Goal: Task Accomplishment & Management: Use online tool/utility

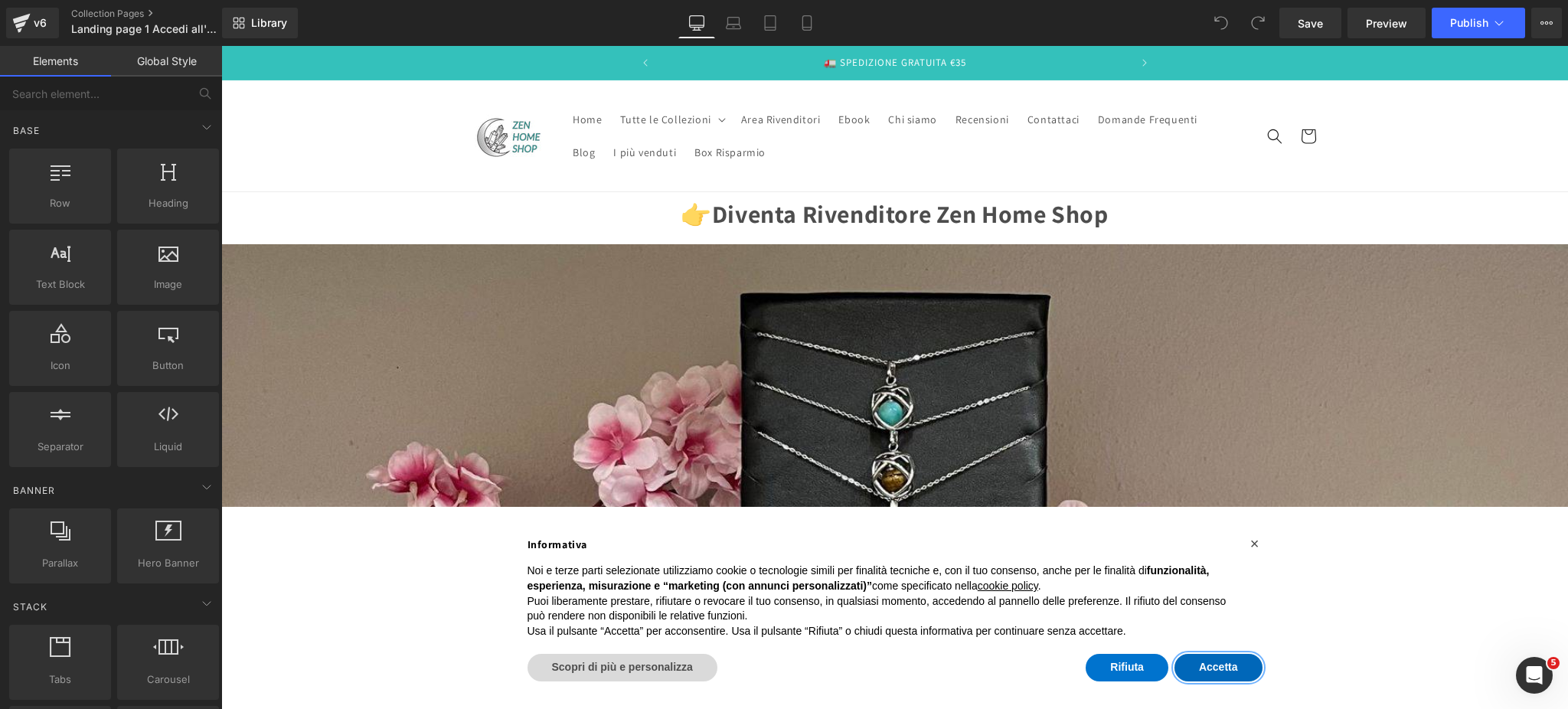
click at [1222, 677] on button "Accetta" at bounding box center [1219, 668] width 88 height 28
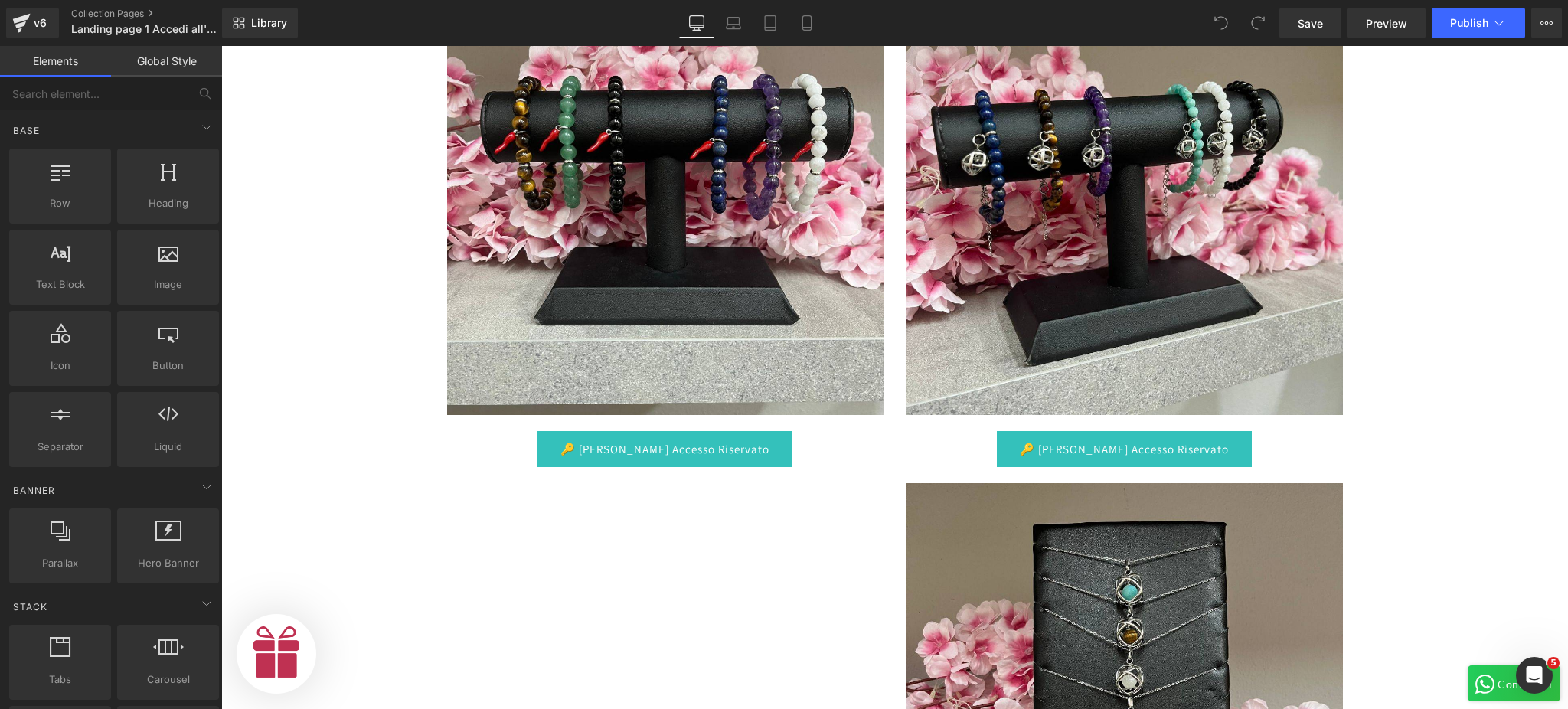
scroll to position [0, 472]
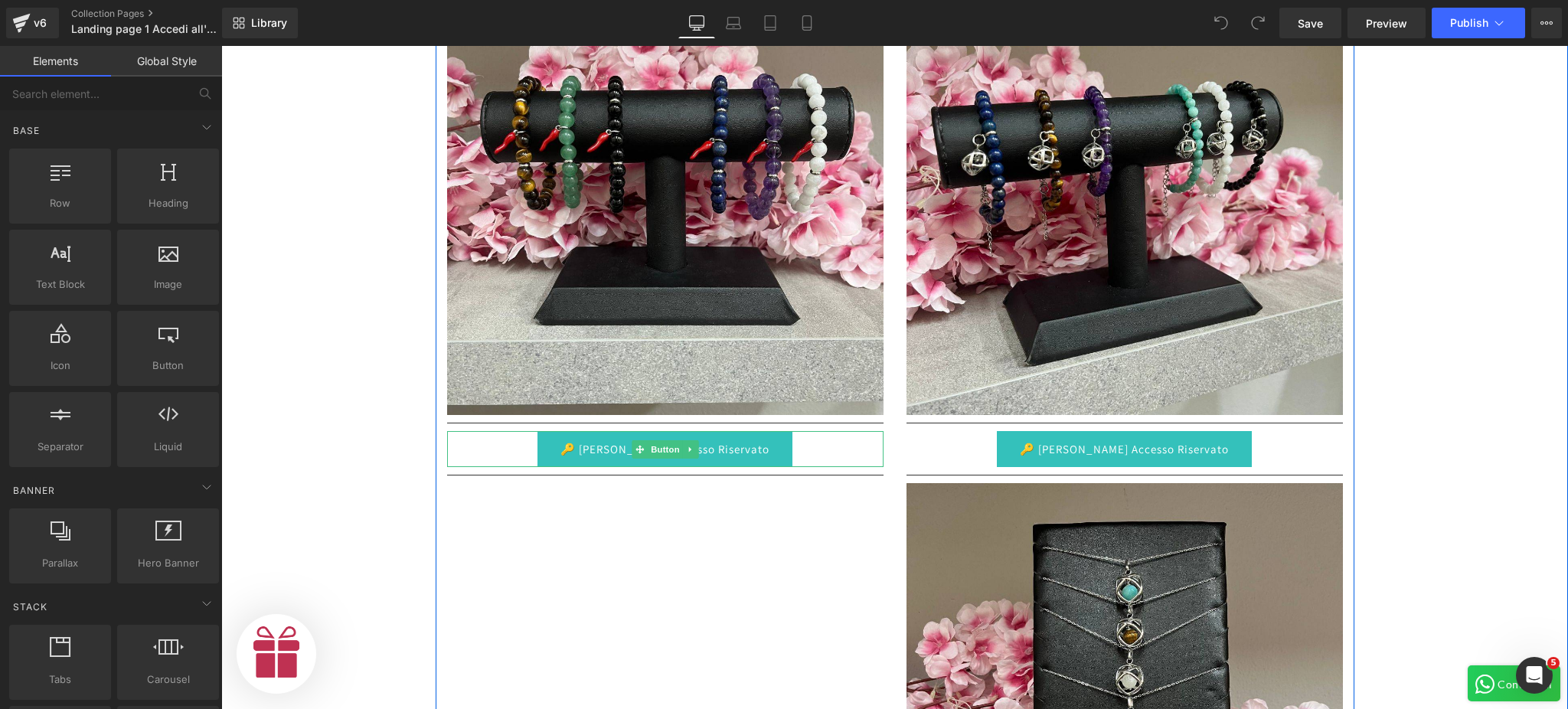
click at [714, 450] on link "🔑 [PERSON_NAME] Accesso Riservato" at bounding box center [665, 449] width 255 height 36
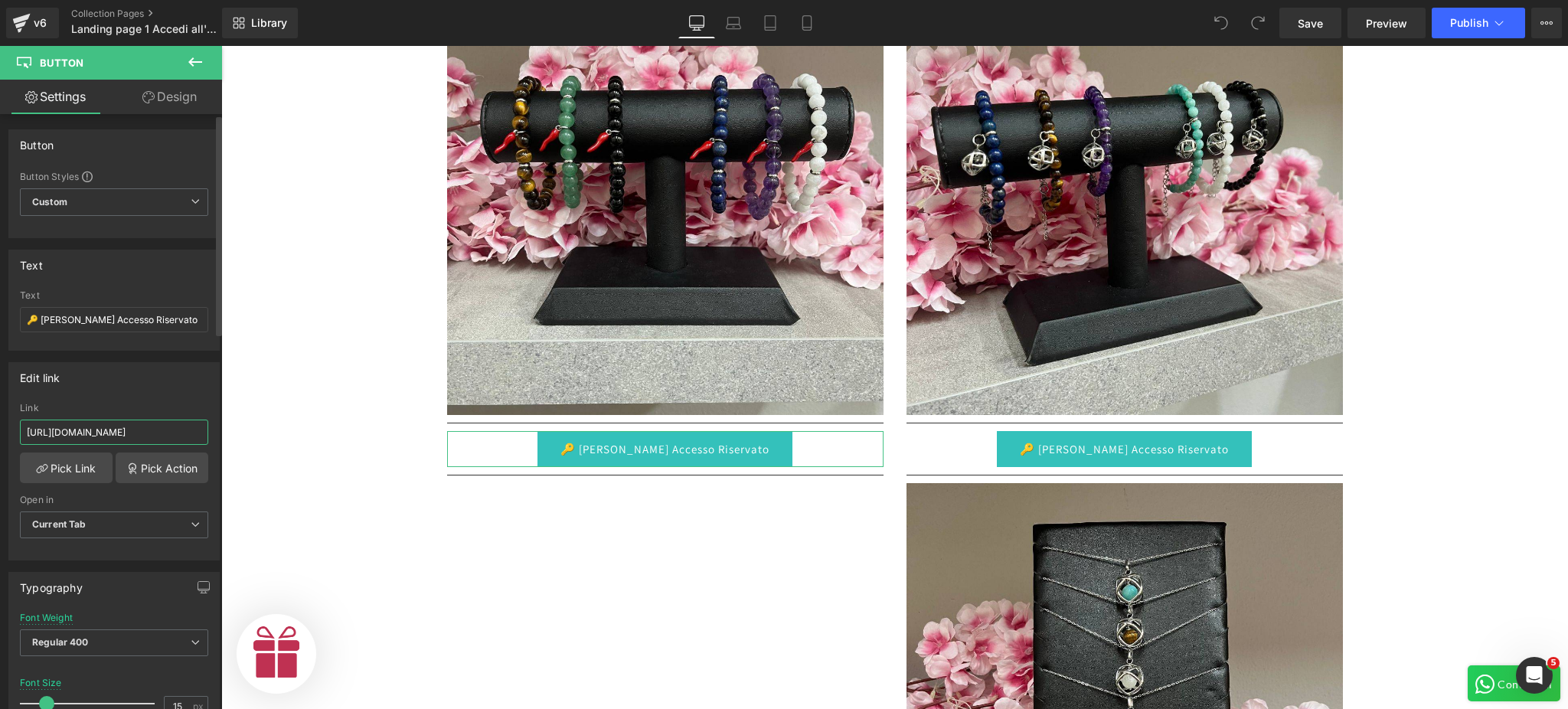
click at [85, 435] on input "[URL][DOMAIN_NAME]" at bounding box center [113, 432] width 188 height 25
type input "[URL][DOMAIN_NAME]"
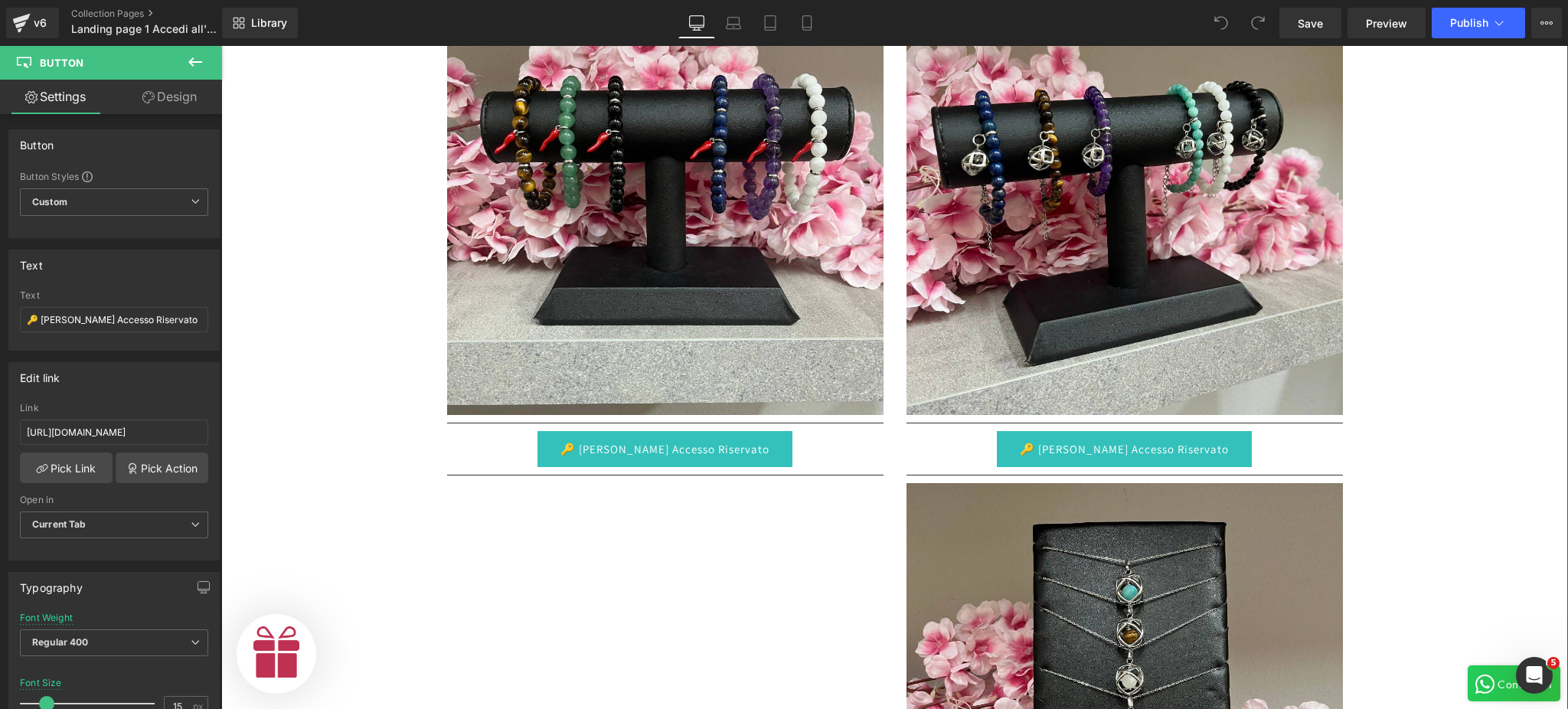
click at [352, 449] on div "Image Separator 🔑 Richiedi Accesso Riservato Button Separator Image Separator 🔑…" at bounding box center [894, 475] width 1347 height 1040
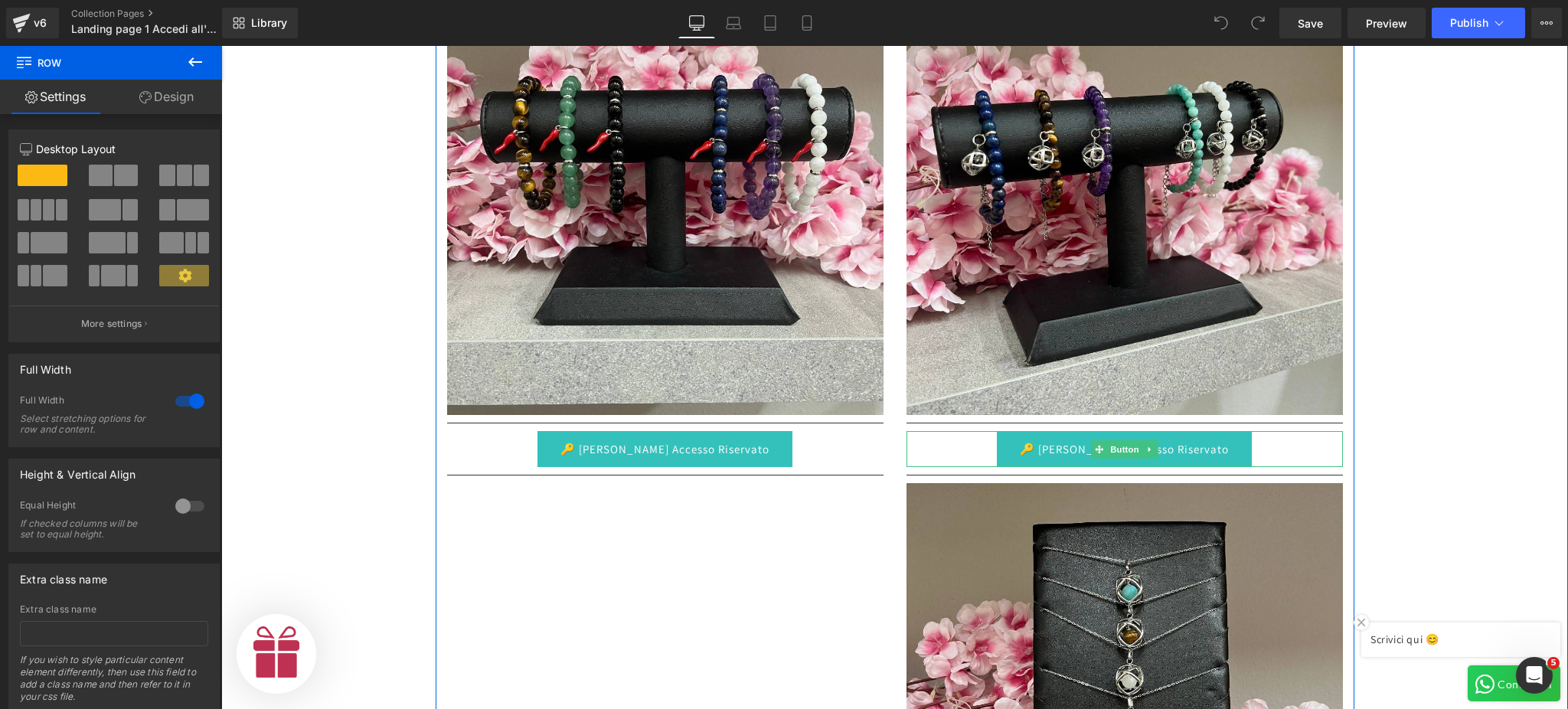
click at [1183, 444] on link "🔑 [PERSON_NAME] Accesso Riservato" at bounding box center [1124, 449] width 255 height 36
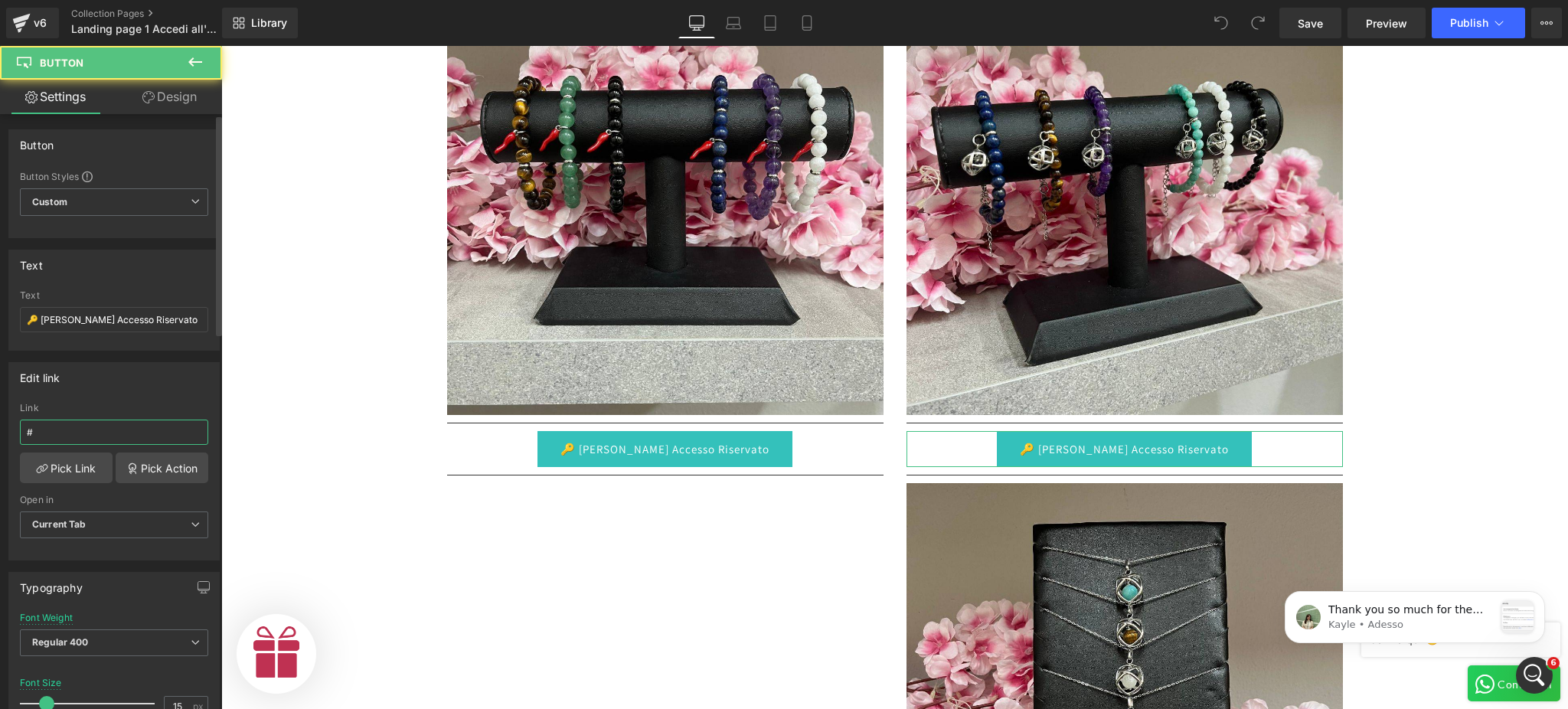
click at [99, 440] on input "#" at bounding box center [113, 432] width 188 height 25
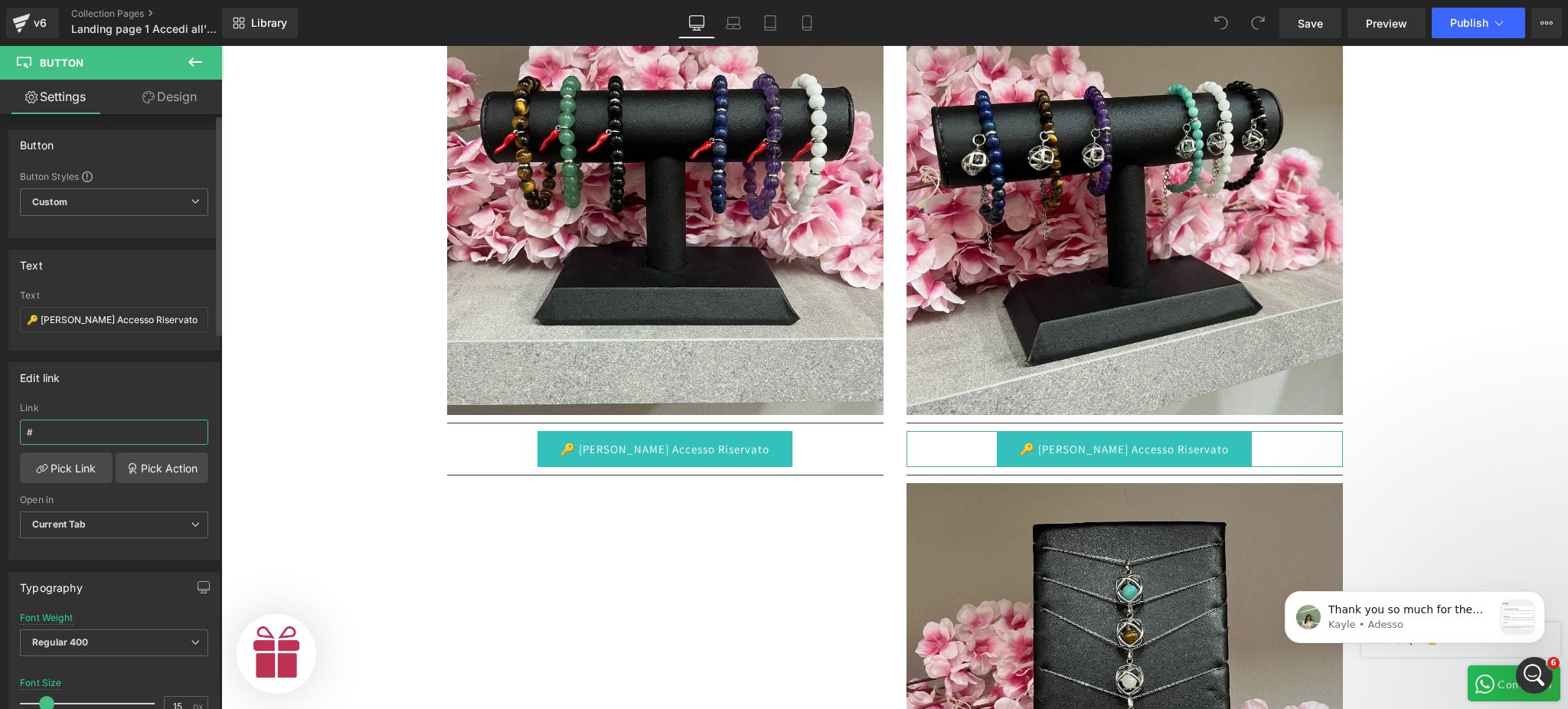
click at [99, 440] on input "#" at bounding box center [113, 432] width 188 height 25
paste input "[URL][DOMAIN_NAME]"
type input "[URL][DOMAIN_NAME]"
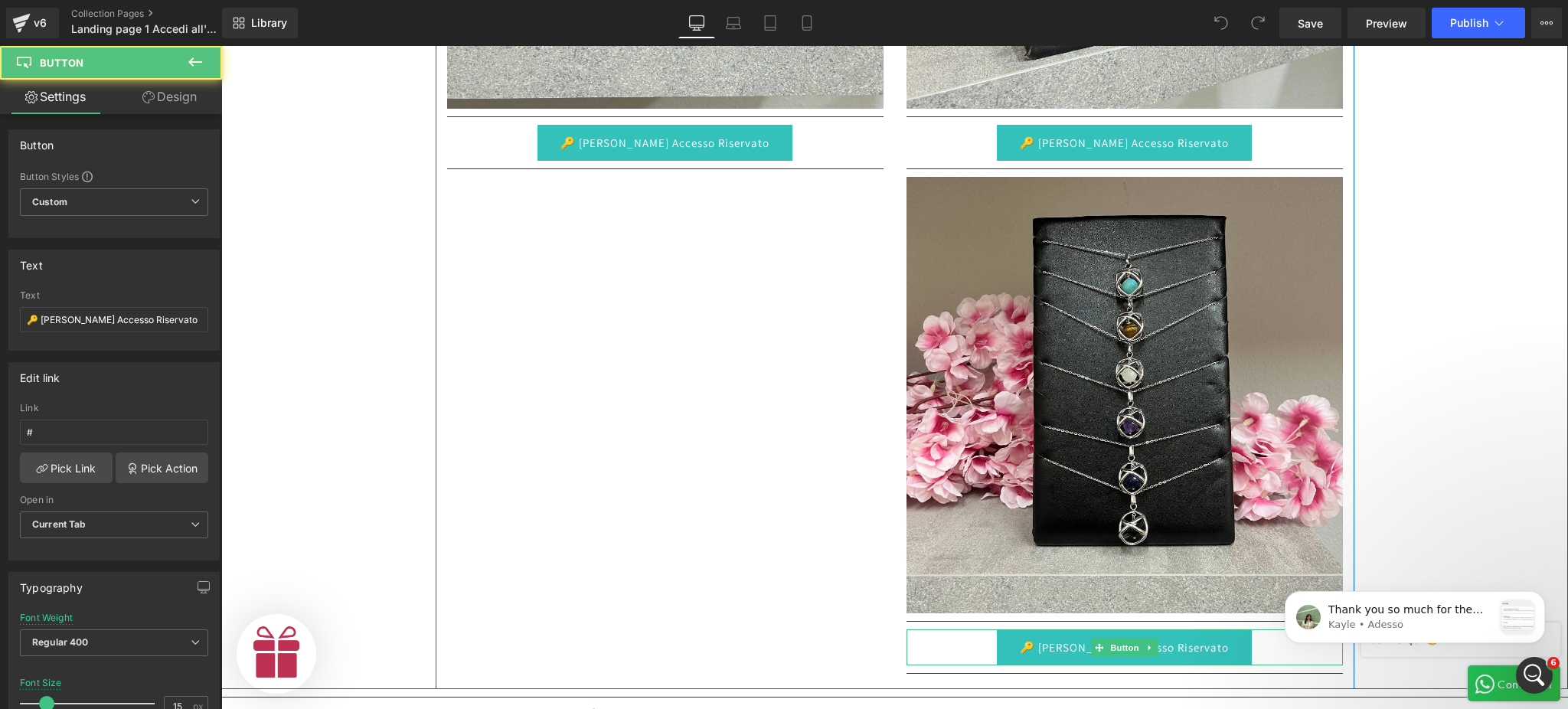
click at [1109, 630] on link "🔑 [PERSON_NAME] Accesso Riservato" at bounding box center [1124, 648] width 255 height 36
click at [1021, 641] on link "🔑 [PERSON_NAME] Accesso Riservato" at bounding box center [1124, 648] width 255 height 36
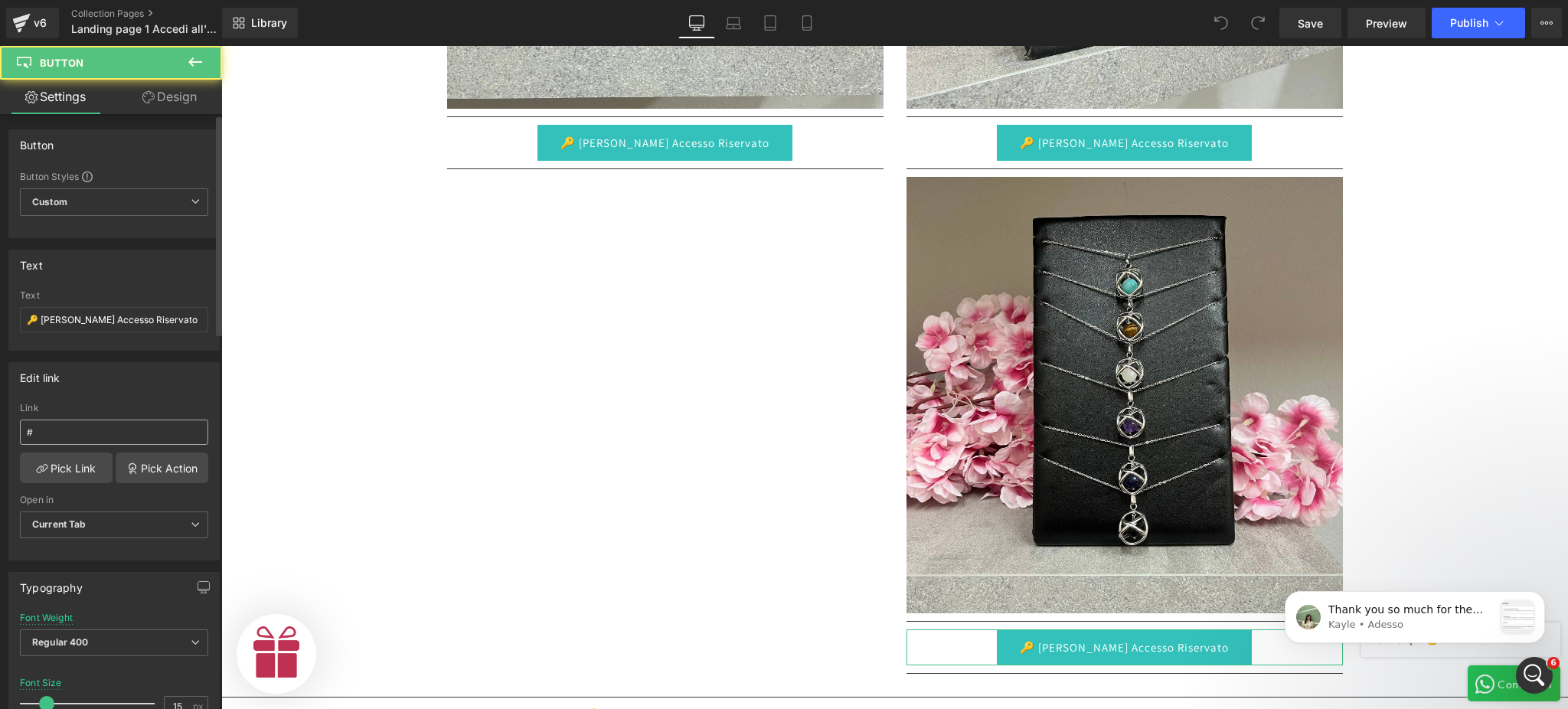
scroll to position [0, 472]
click at [143, 428] on input "#" at bounding box center [113, 432] width 188 height 25
type input "[URL][DOMAIN_NAME]"
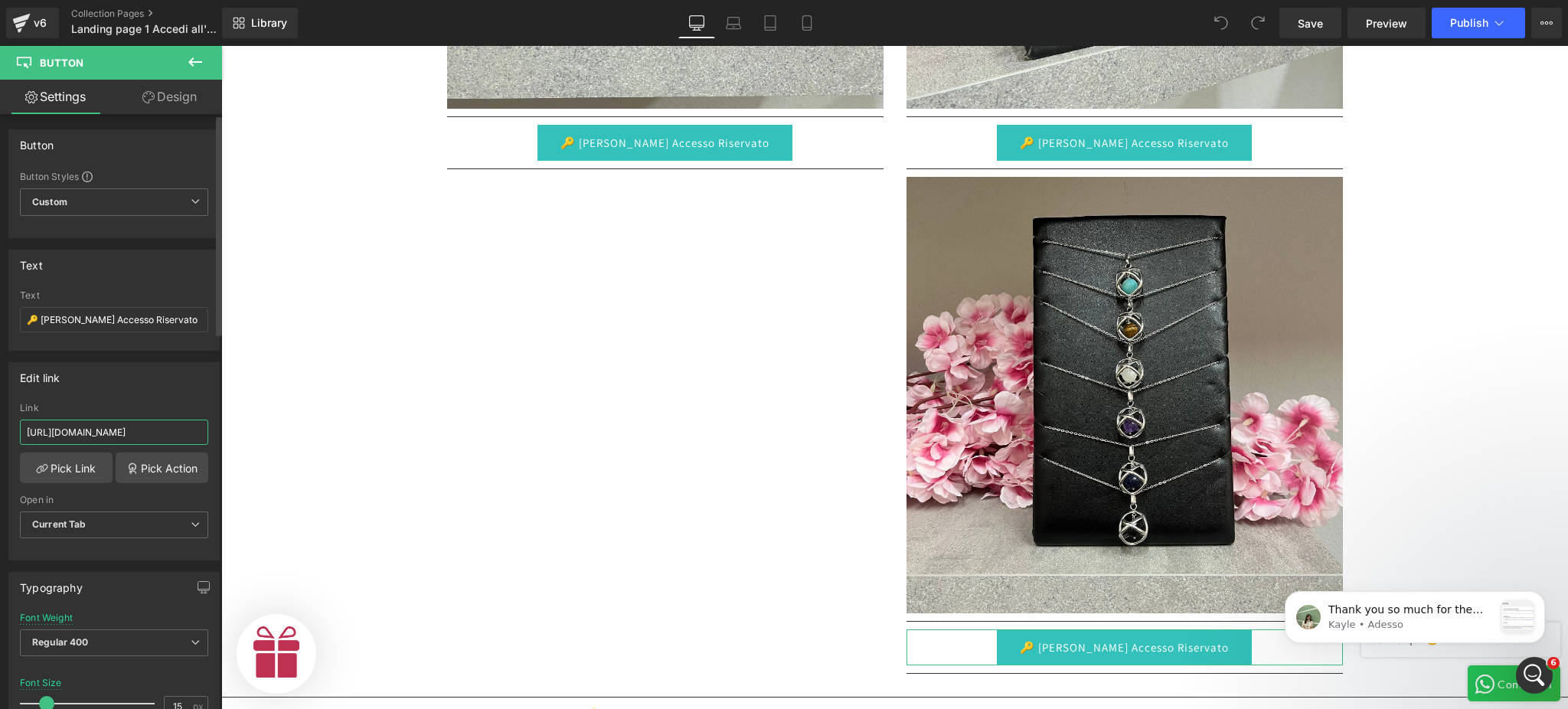
scroll to position [0, 334]
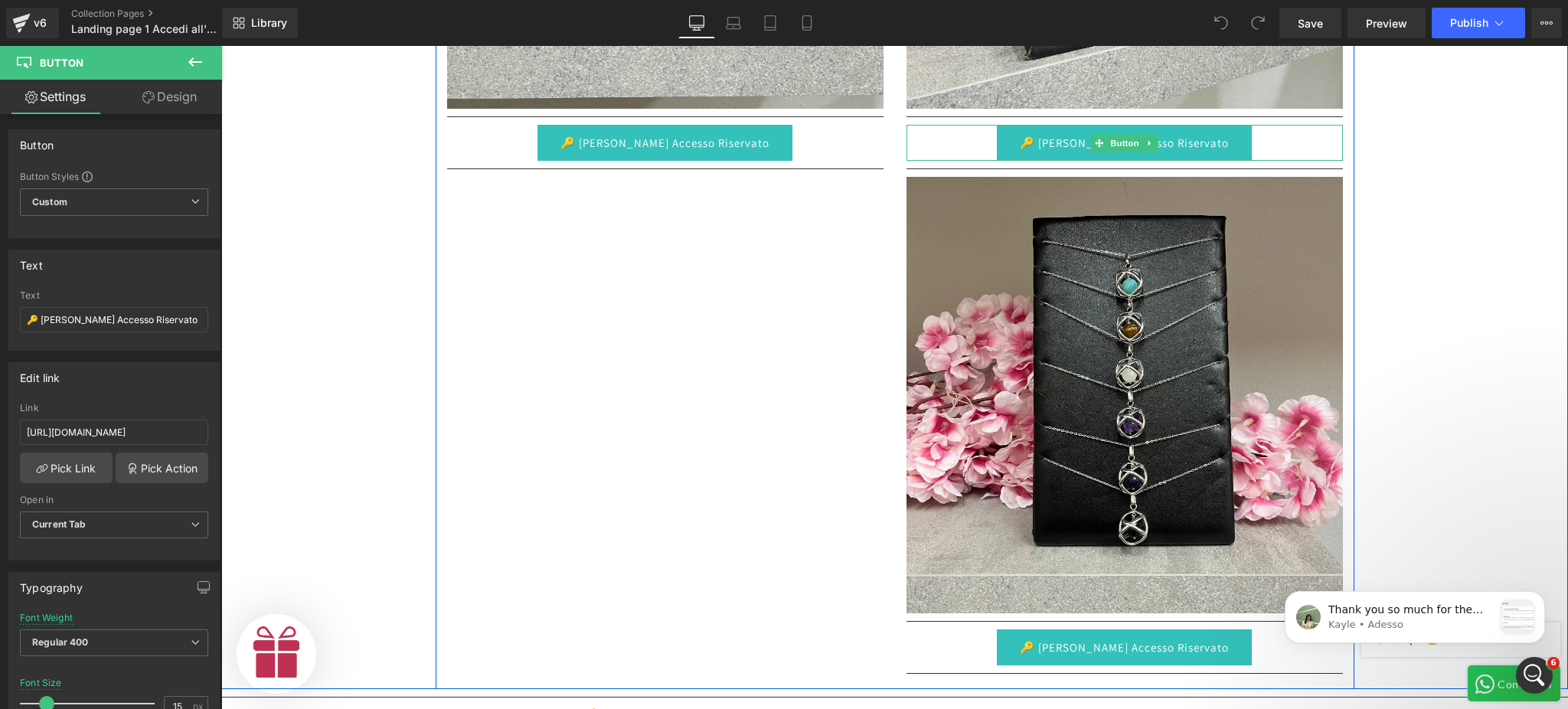
click at [1035, 133] on link "🔑 [PERSON_NAME] Accesso Riservato" at bounding box center [1124, 142] width 255 height 36
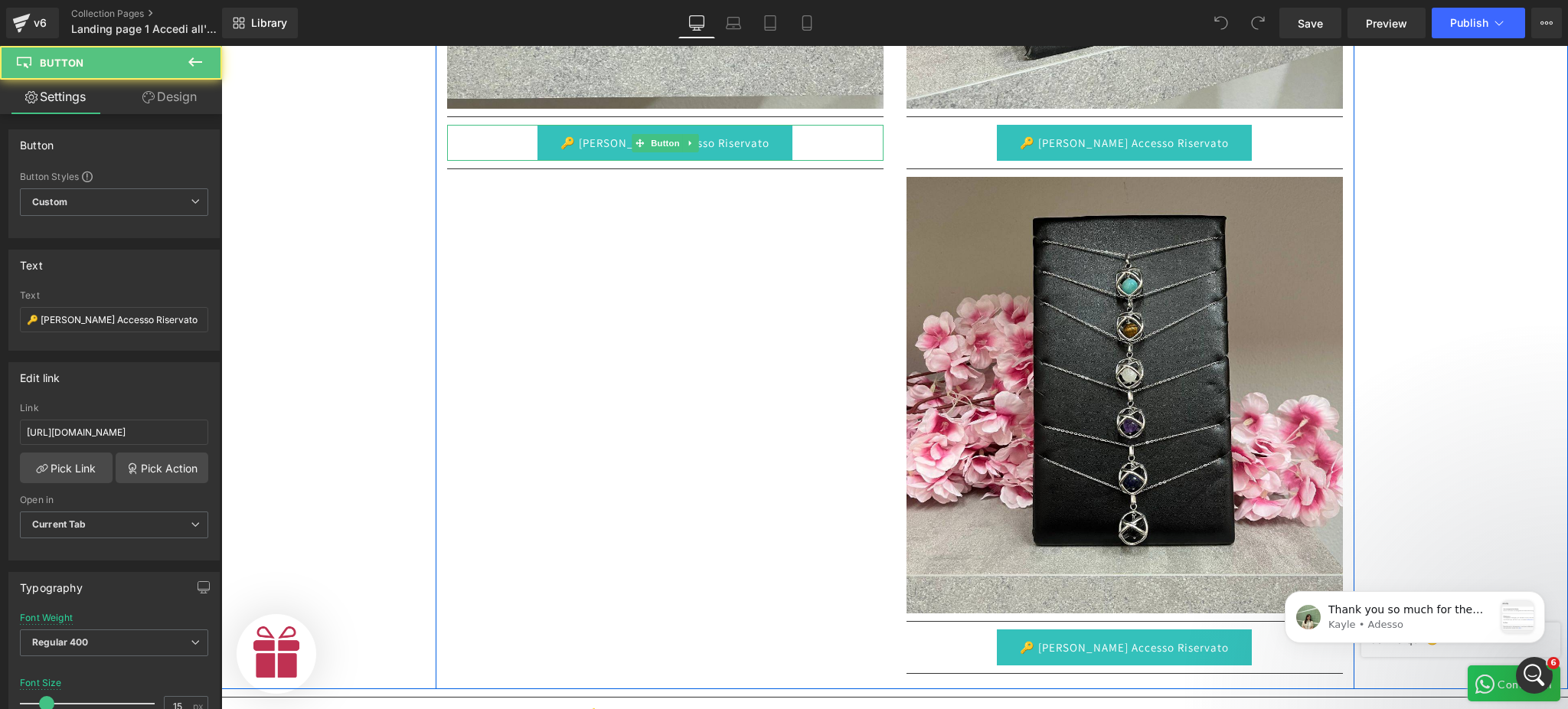
click at [580, 139] on link "🔑 [PERSON_NAME] Accesso Riservato" at bounding box center [665, 142] width 255 height 36
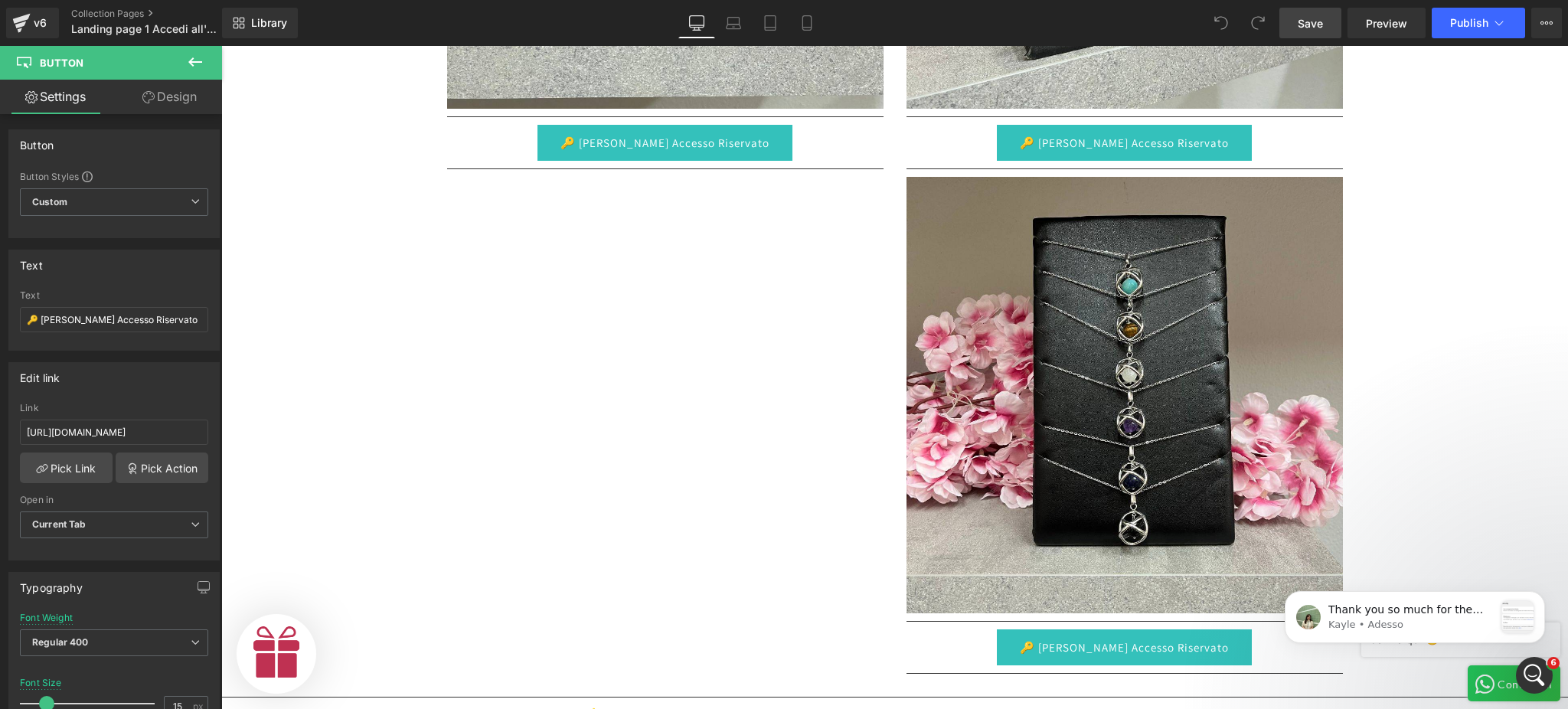
click at [1321, 24] on span "Save" at bounding box center [1310, 24] width 25 height 16
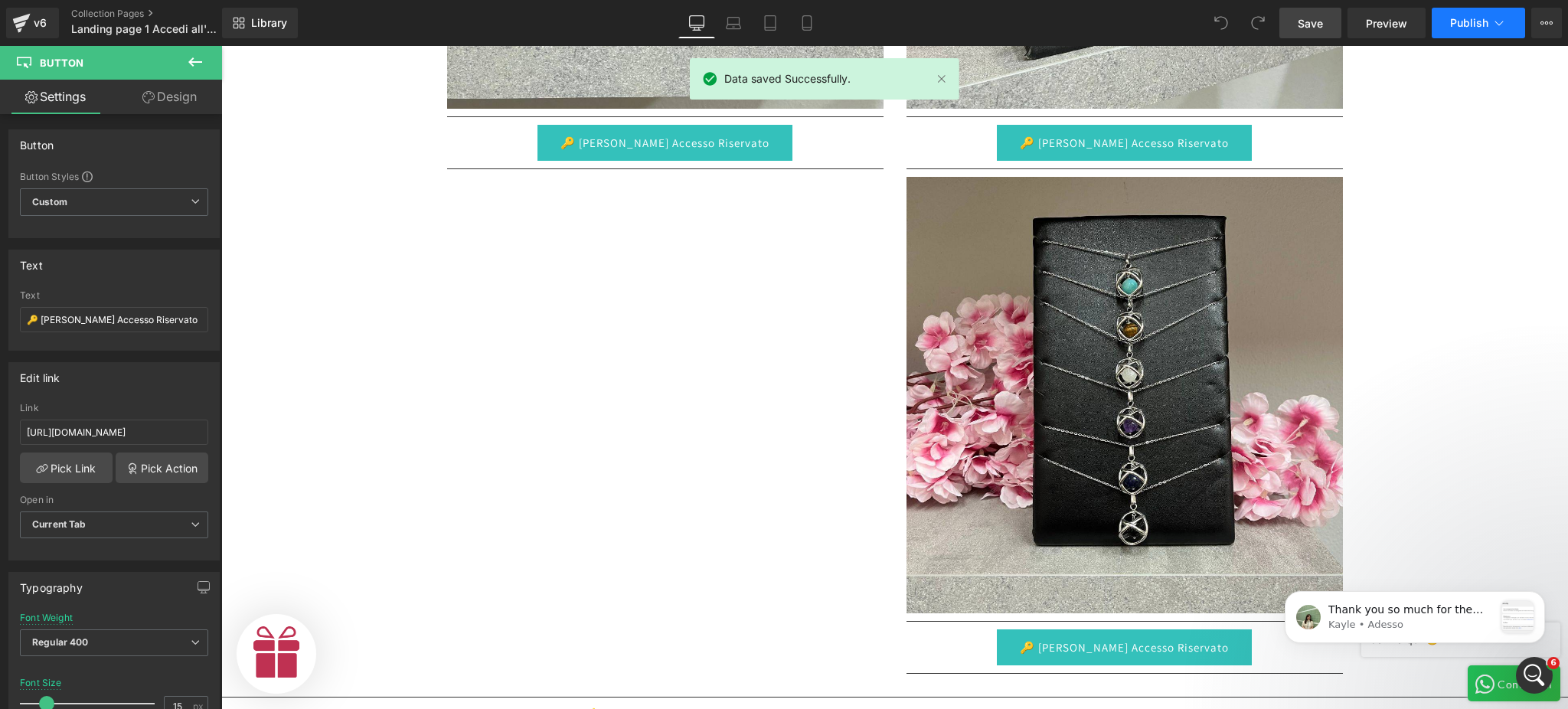
click at [1470, 26] on span "Publish" at bounding box center [1469, 23] width 38 height 12
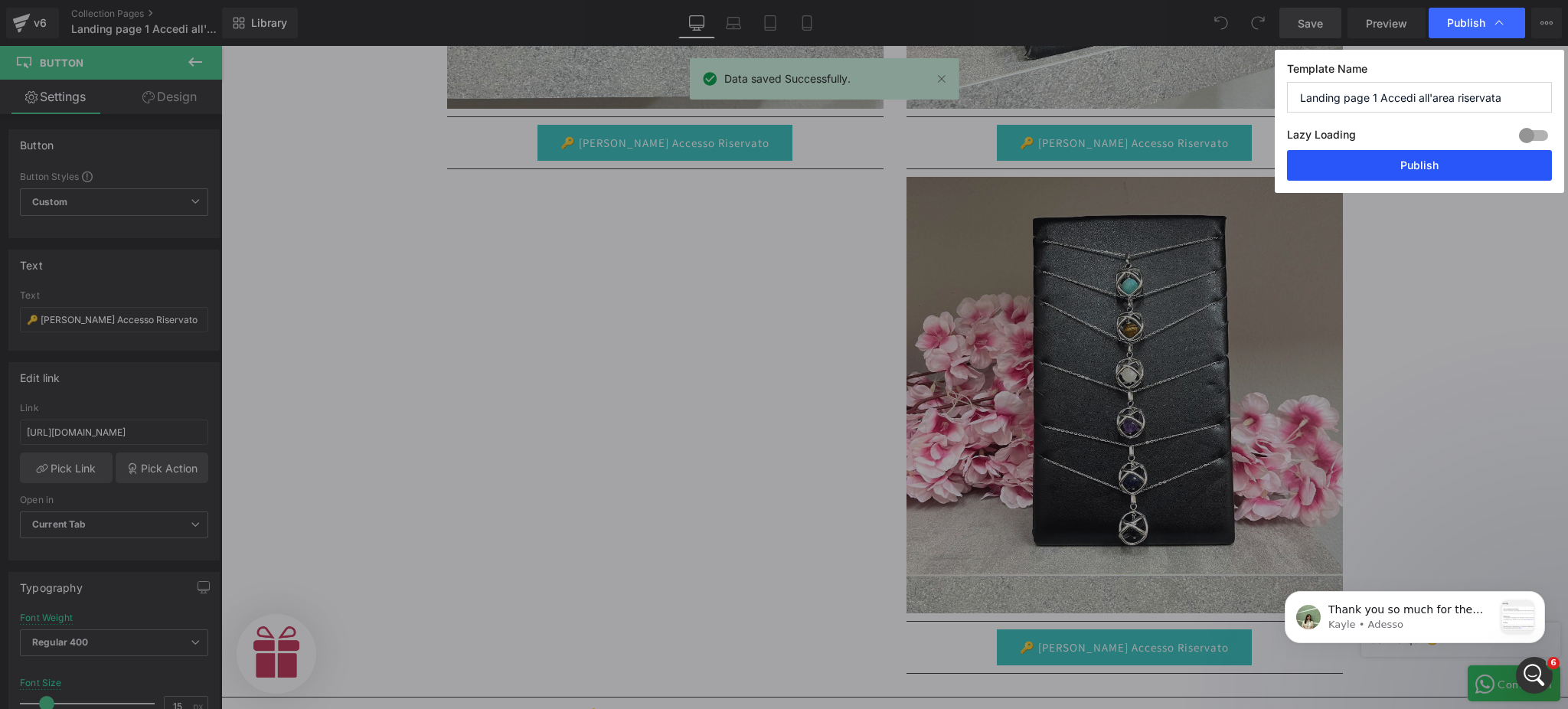
click at [1408, 177] on button "Publish" at bounding box center [1420, 165] width 265 height 31
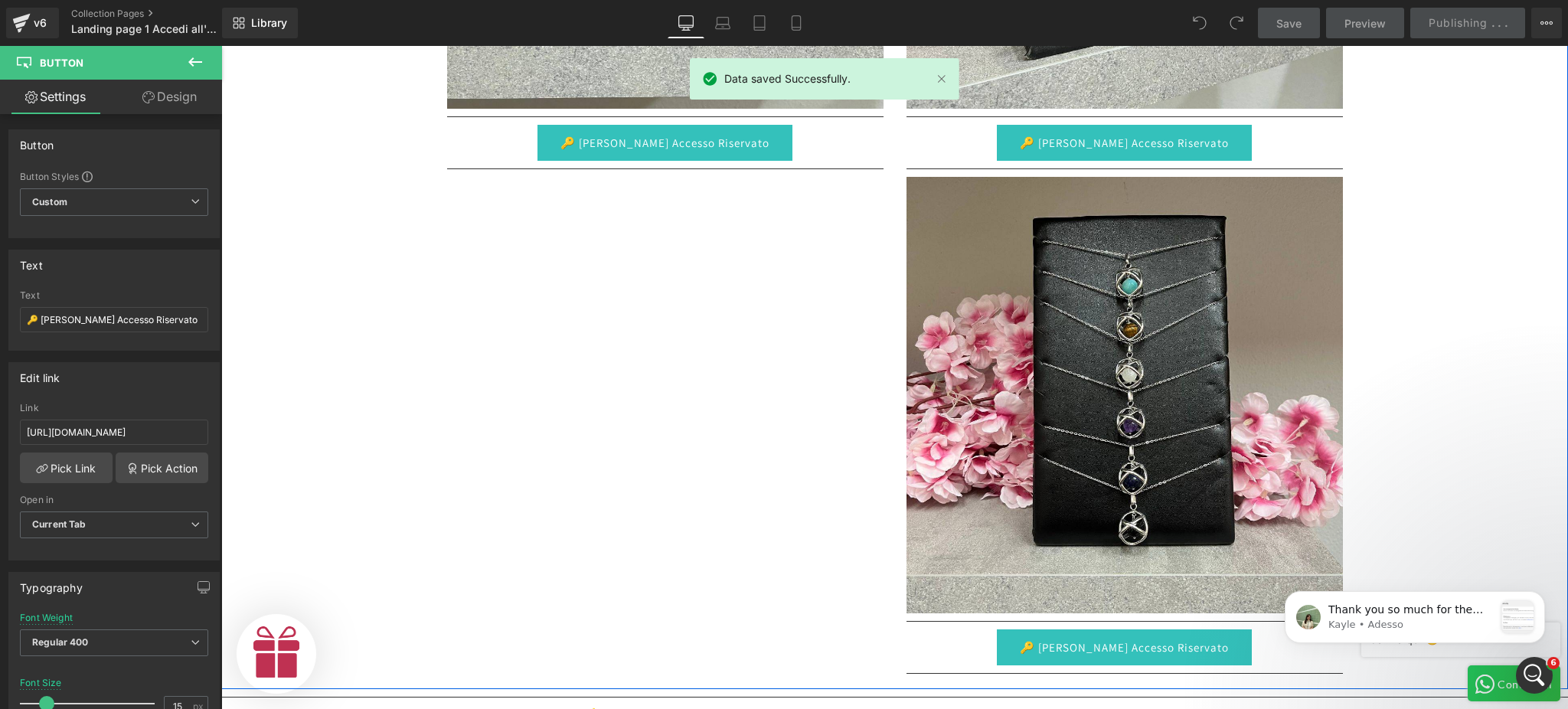
scroll to position [0, 0]
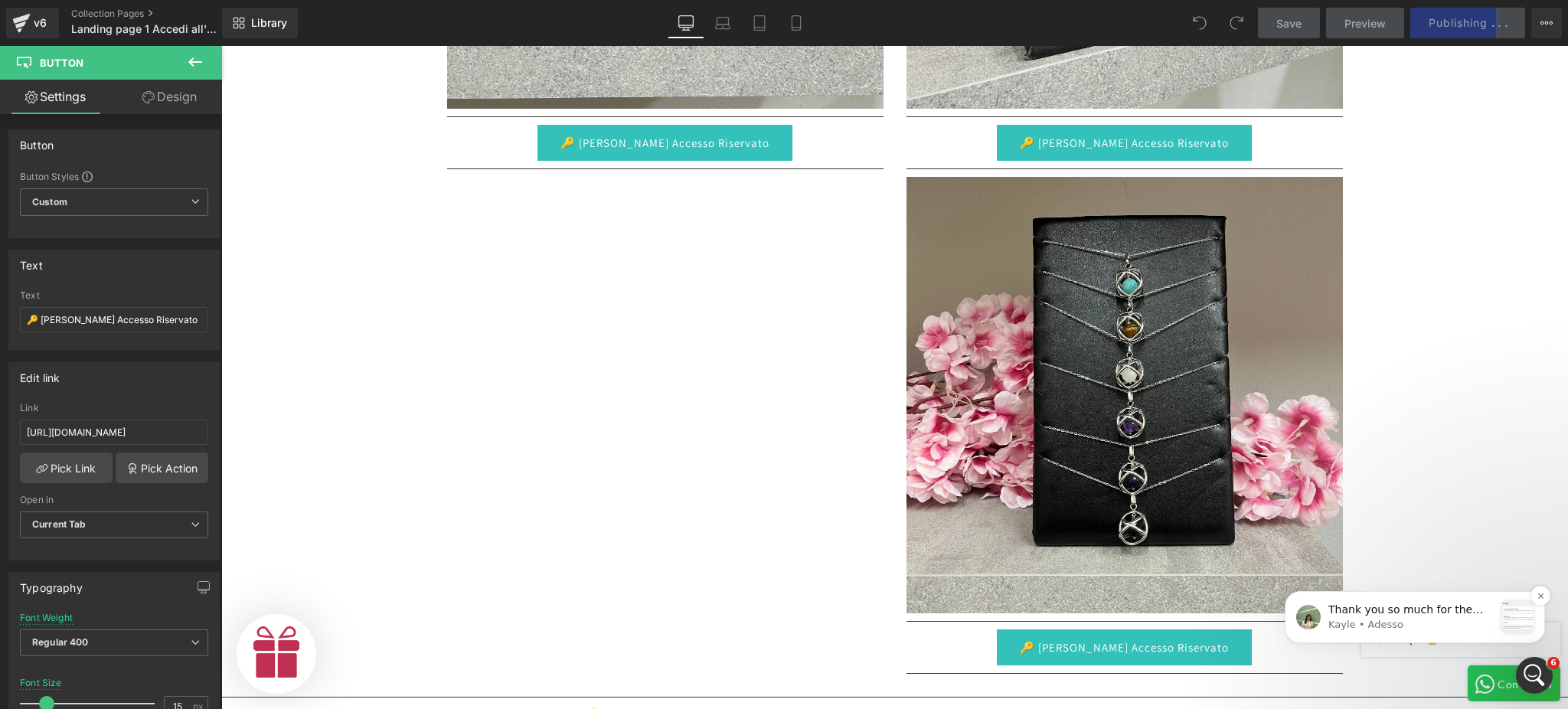
click at [1380, 610] on p "Thank you so much for the detailed information! To troubleshoot this issue, we …" at bounding box center [1411, 611] width 165 height 15
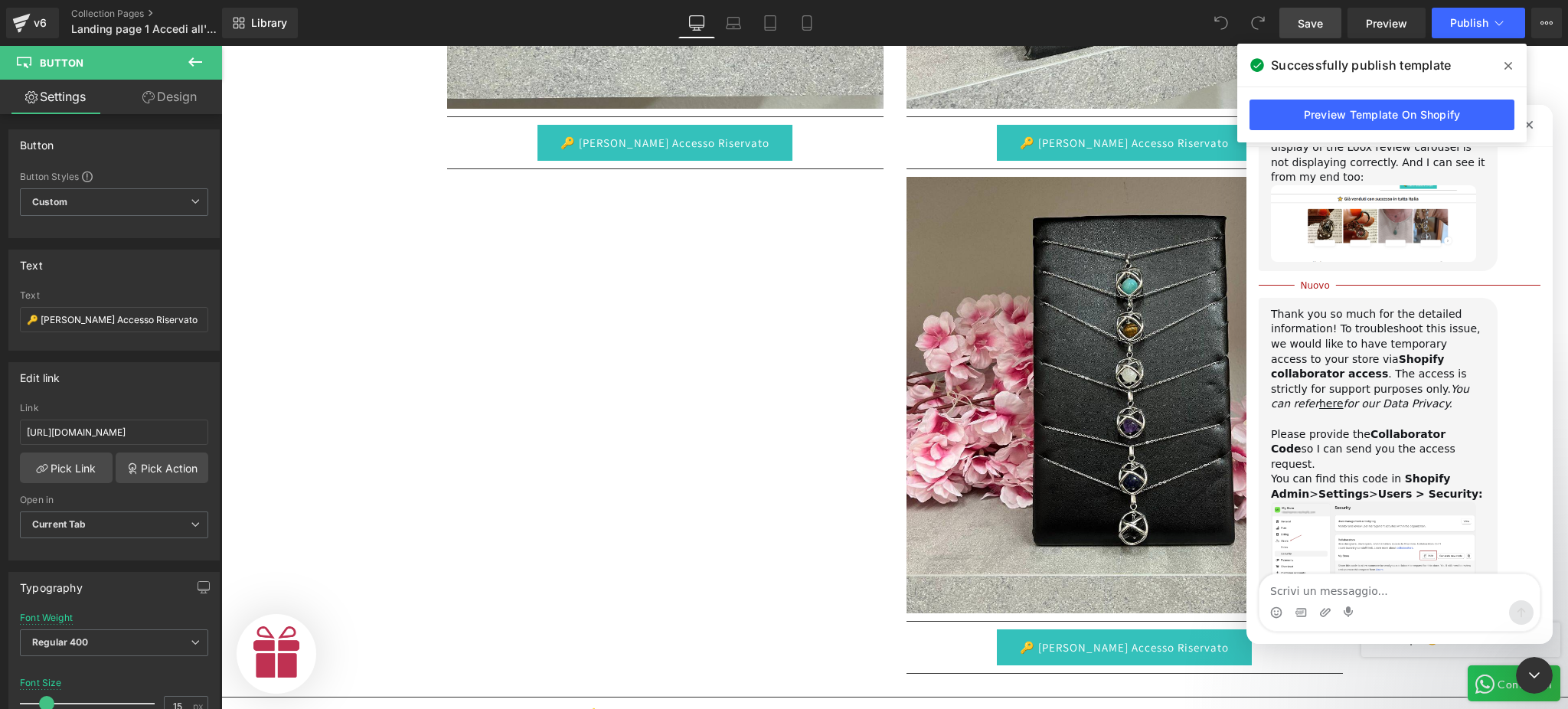
click at [1420, 501] on img "Kayle dice…" at bounding box center [1374, 542] width 205 height 81
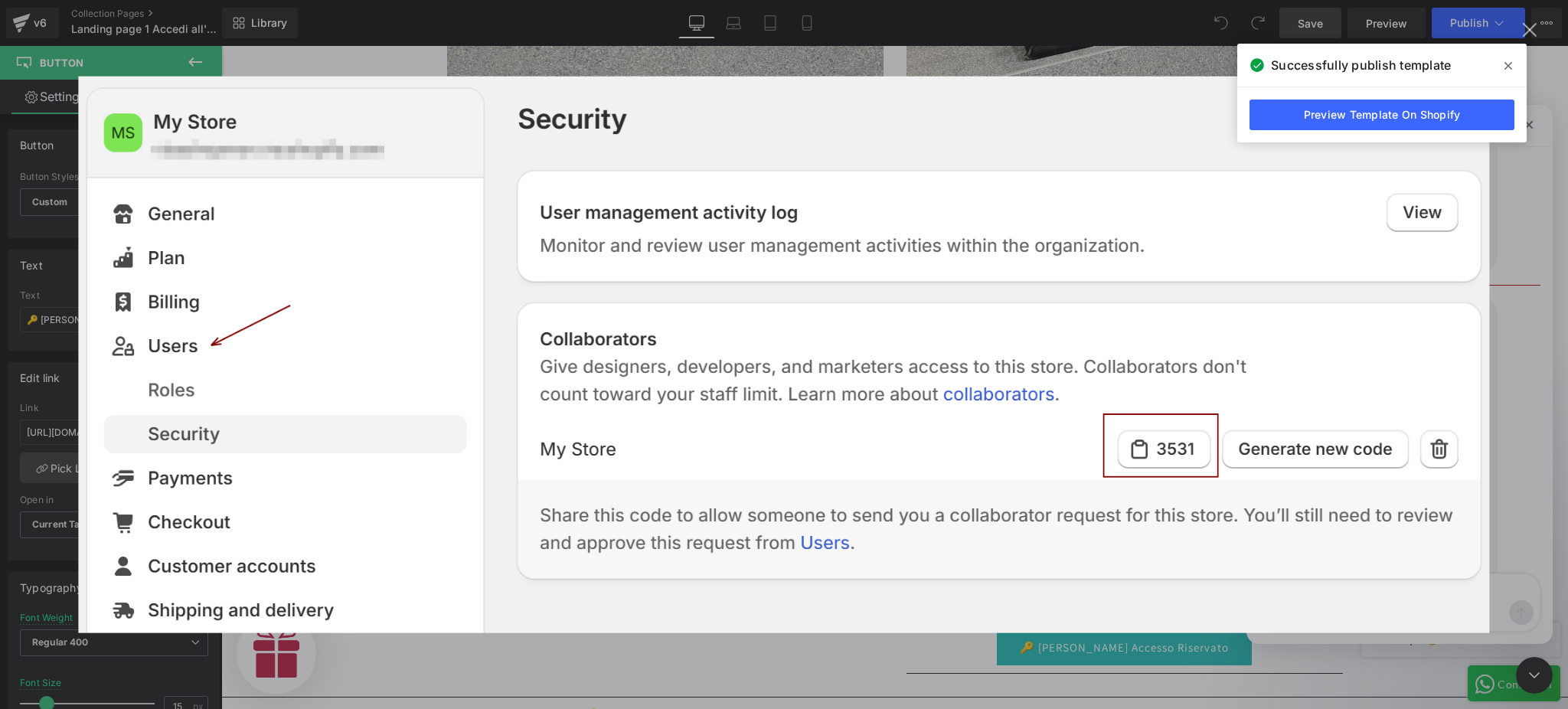
click at [1503, 344] on div "Messenger Intercom" at bounding box center [784, 354] width 1568 height 709
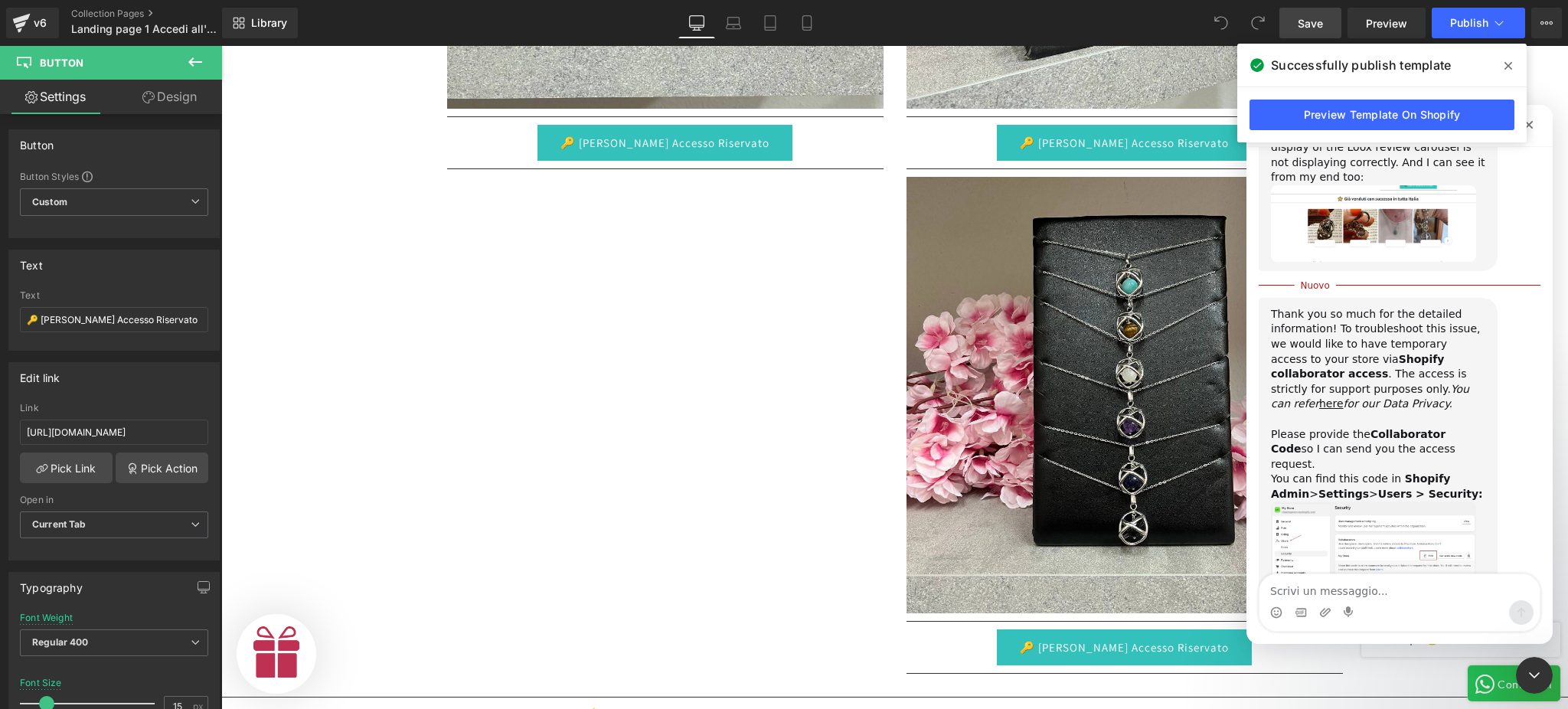
scroll to position [0, 943]
click at [1377, 601] on div "Messenger Intercom" at bounding box center [1400, 613] width 280 height 24
click at [1369, 595] on textarea "Scrivi un messaggio..." at bounding box center [1400, 588] width 280 height 26
paste textarea "7339"
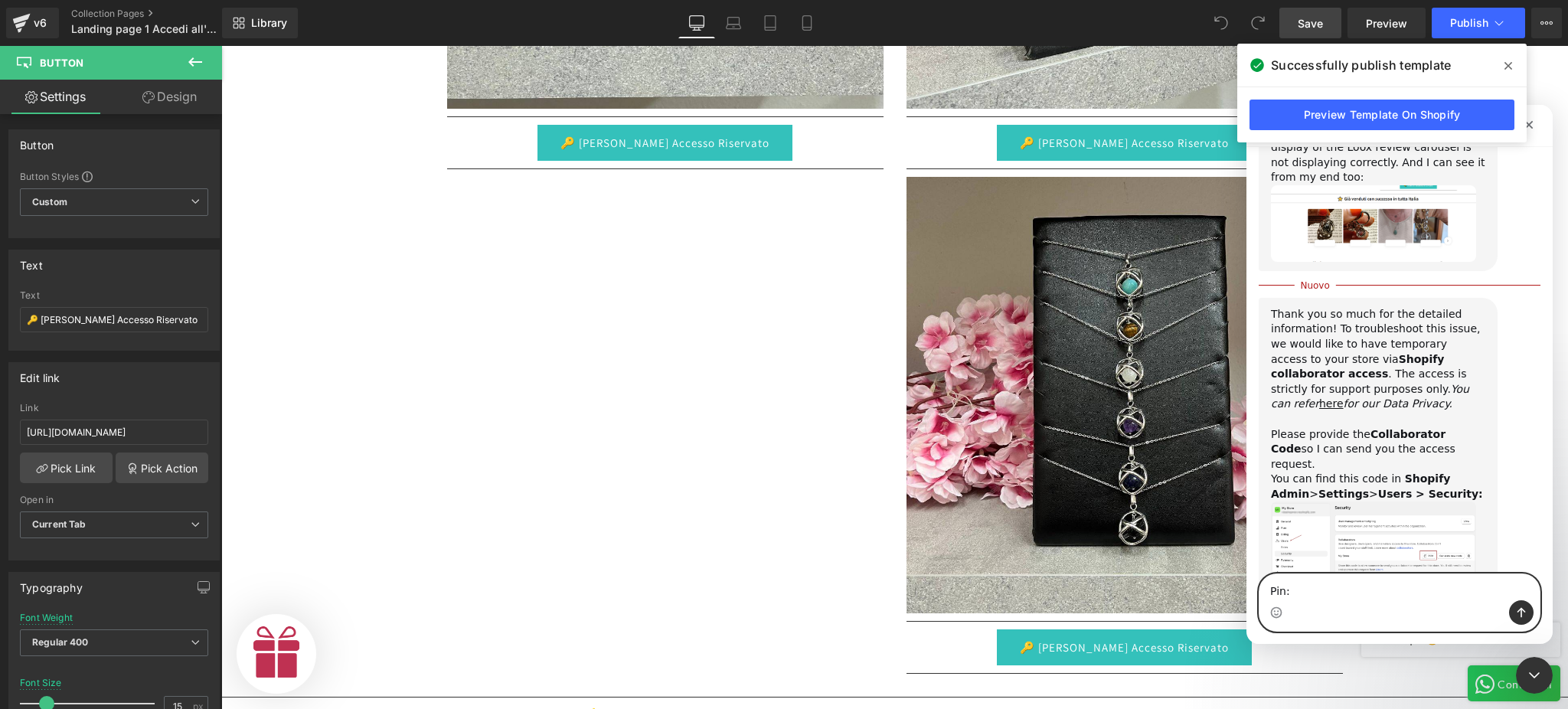
type textarea "Pin: 7339"
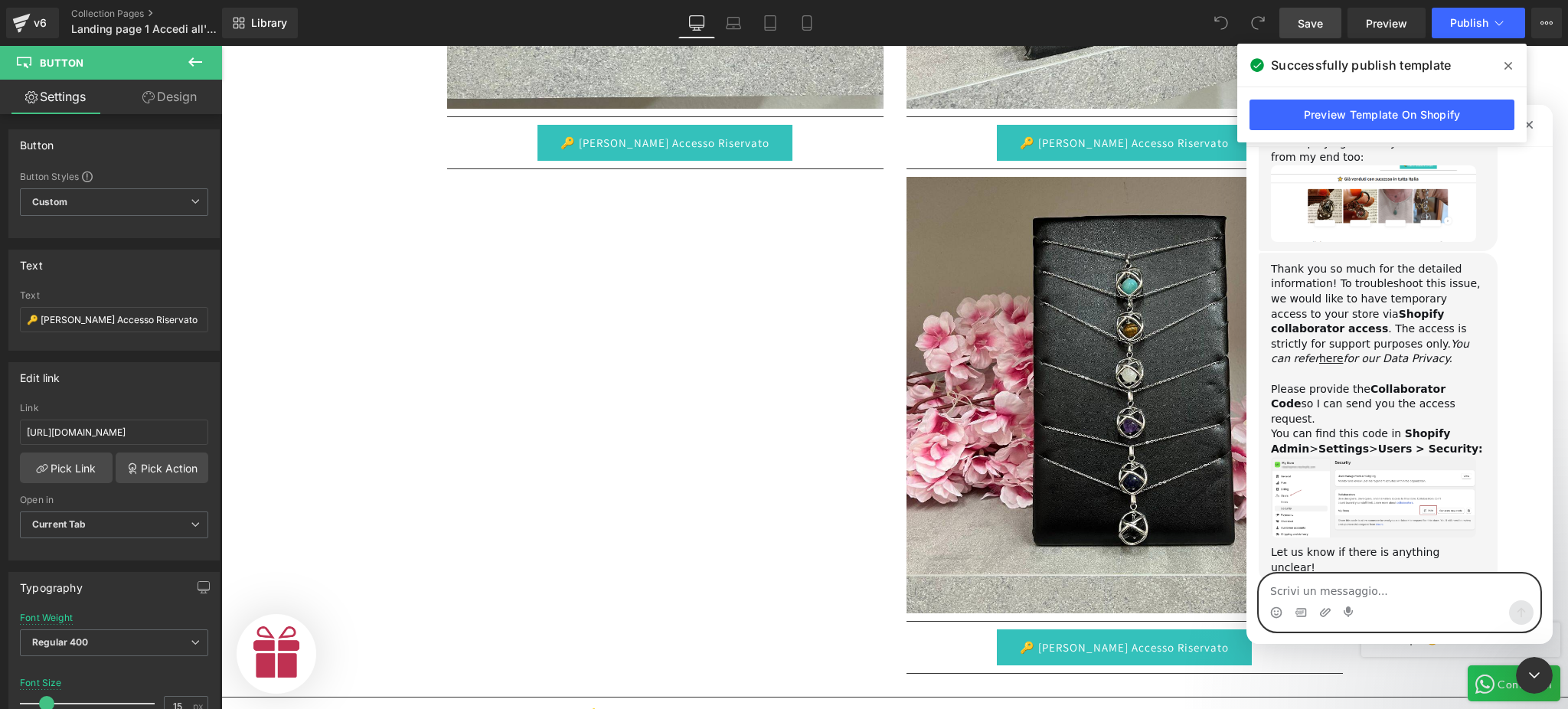
scroll to position [0, 472]
click at [619, 323] on div at bounding box center [784, 331] width 1568 height 663
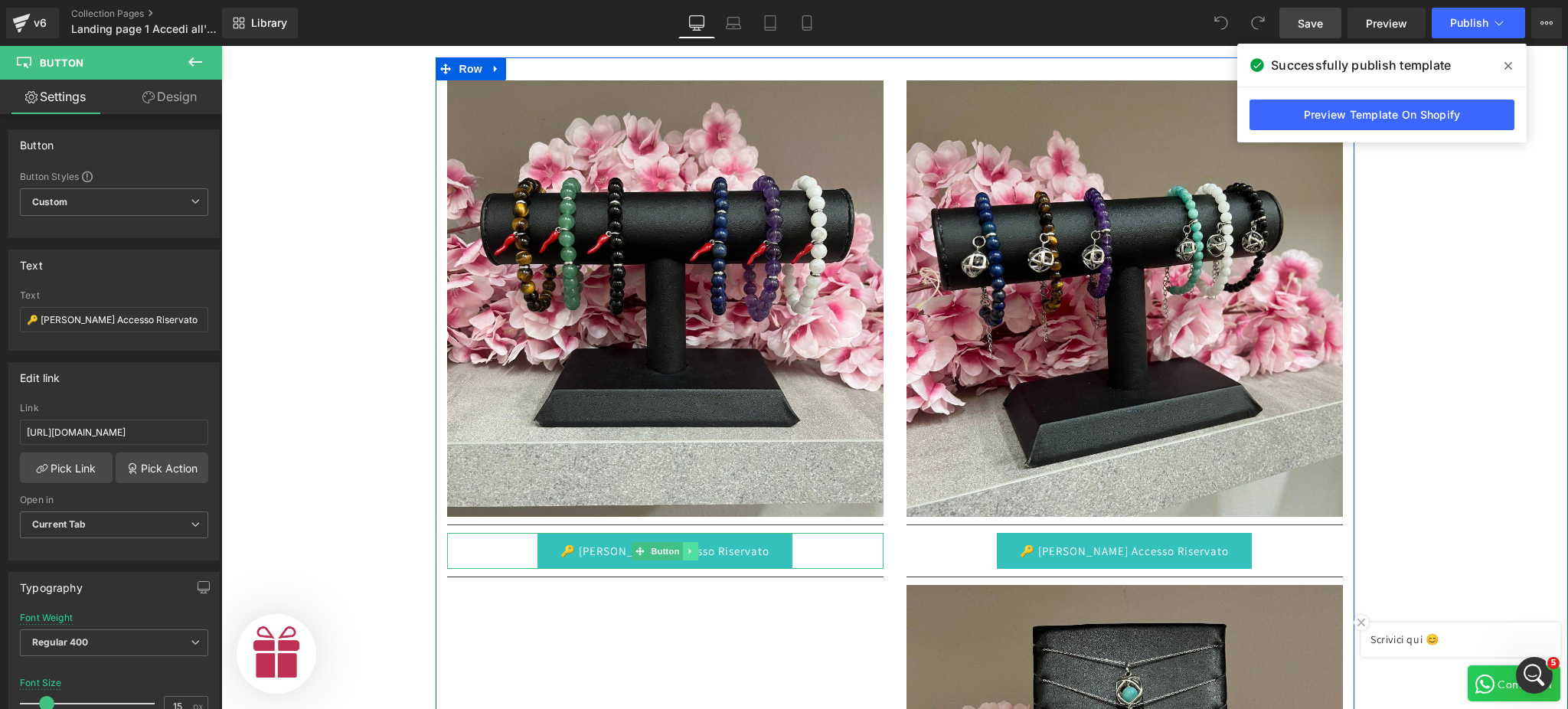
scroll to position [0, 0]
click at [682, 542] on link at bounding box center [690, 551] width 16 height 19
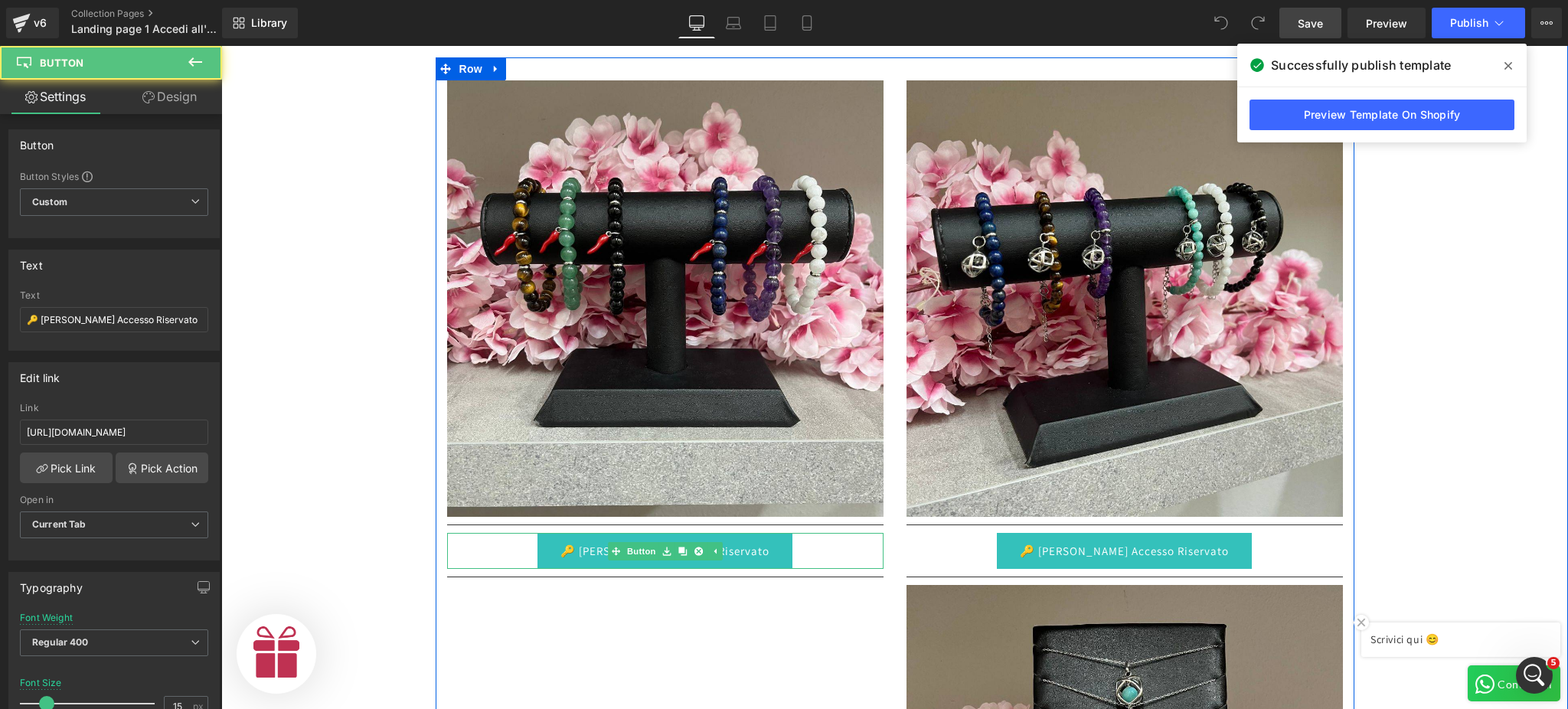
click at [578, 550] on link "🔑 [PERSON_NAME] Accesso Riservato" at bounding box center [665, 551] width 255 height 36
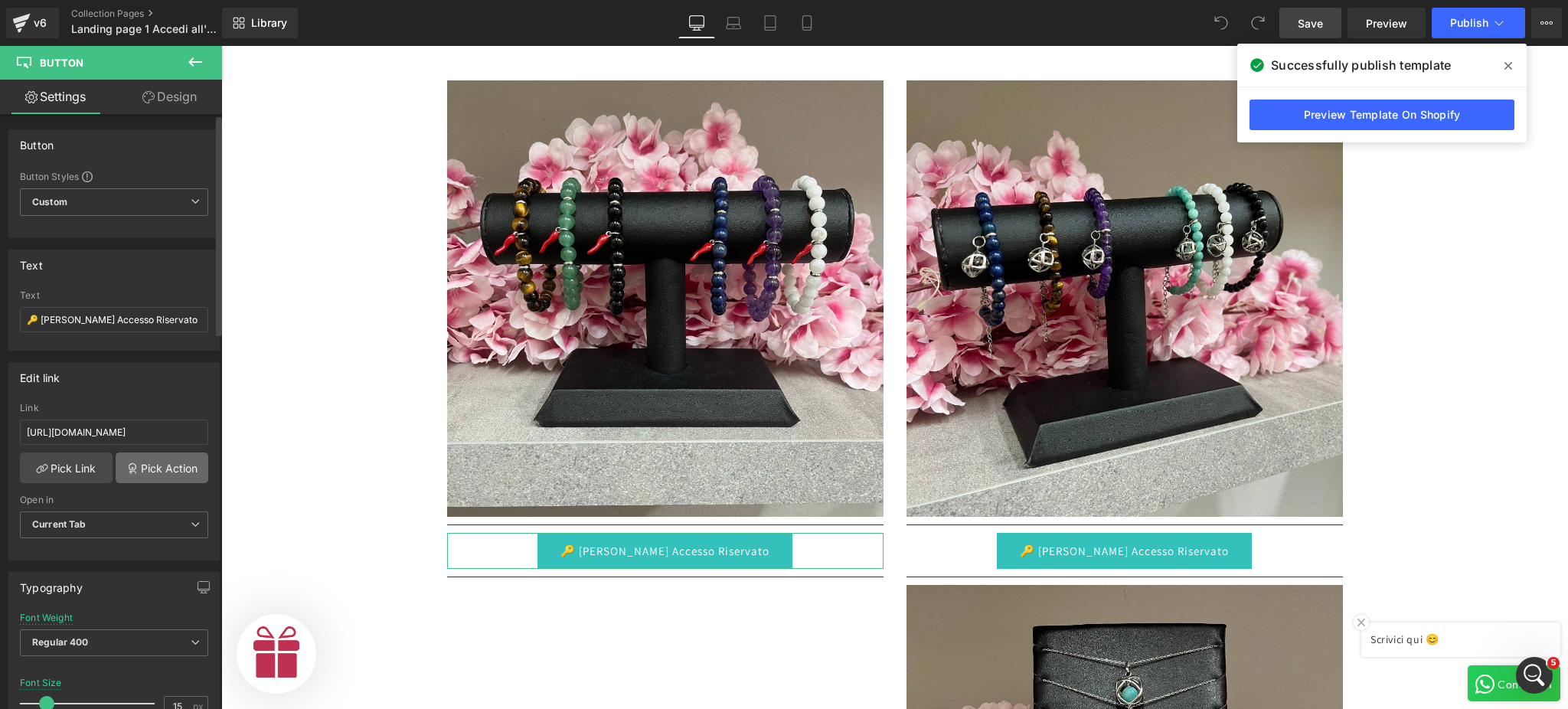
click at [159, 469] on link "Pick Action" at bounding box center [162, 468] width 93 height 31
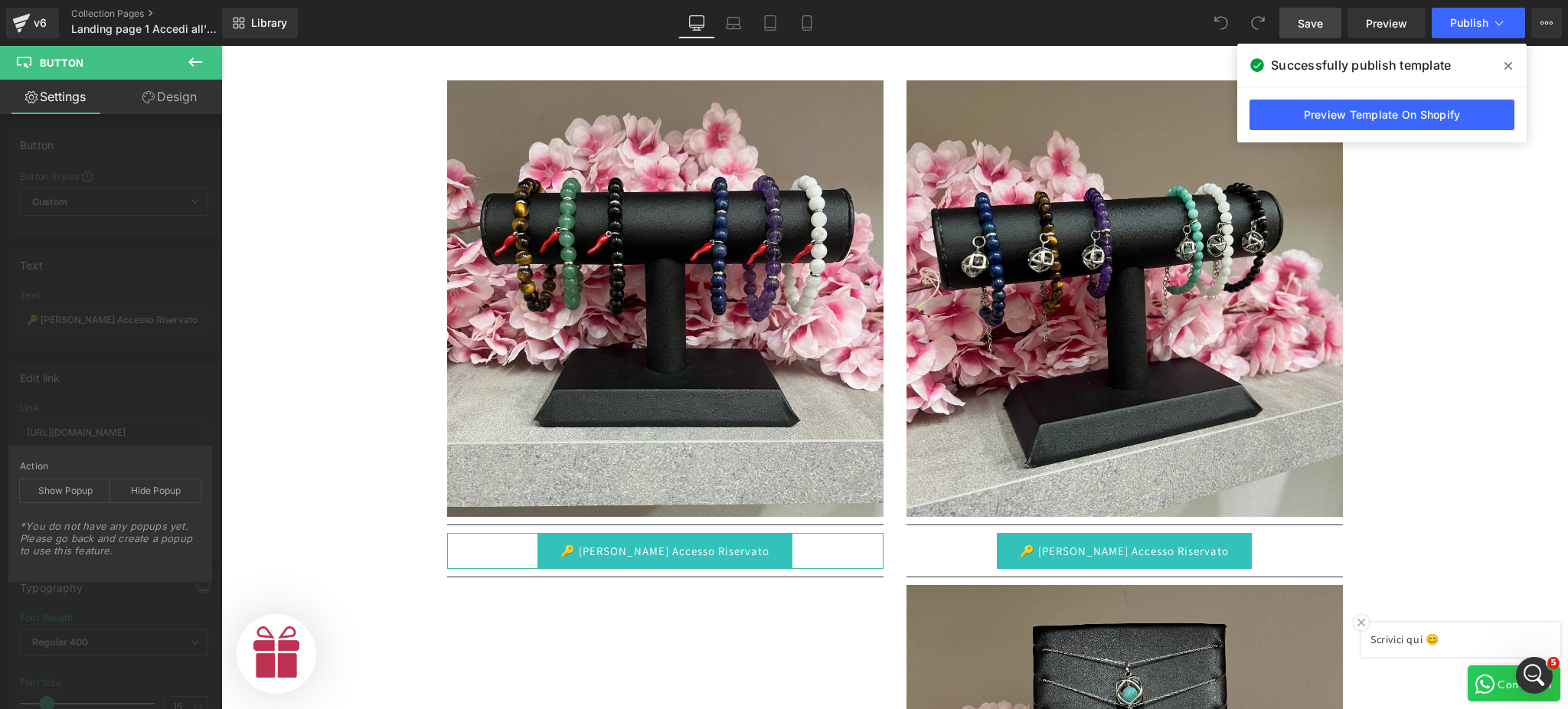
scroll to position [0, 472]
click at [194, 60] on icon at bounding box center [195, 62] width 19 height 19
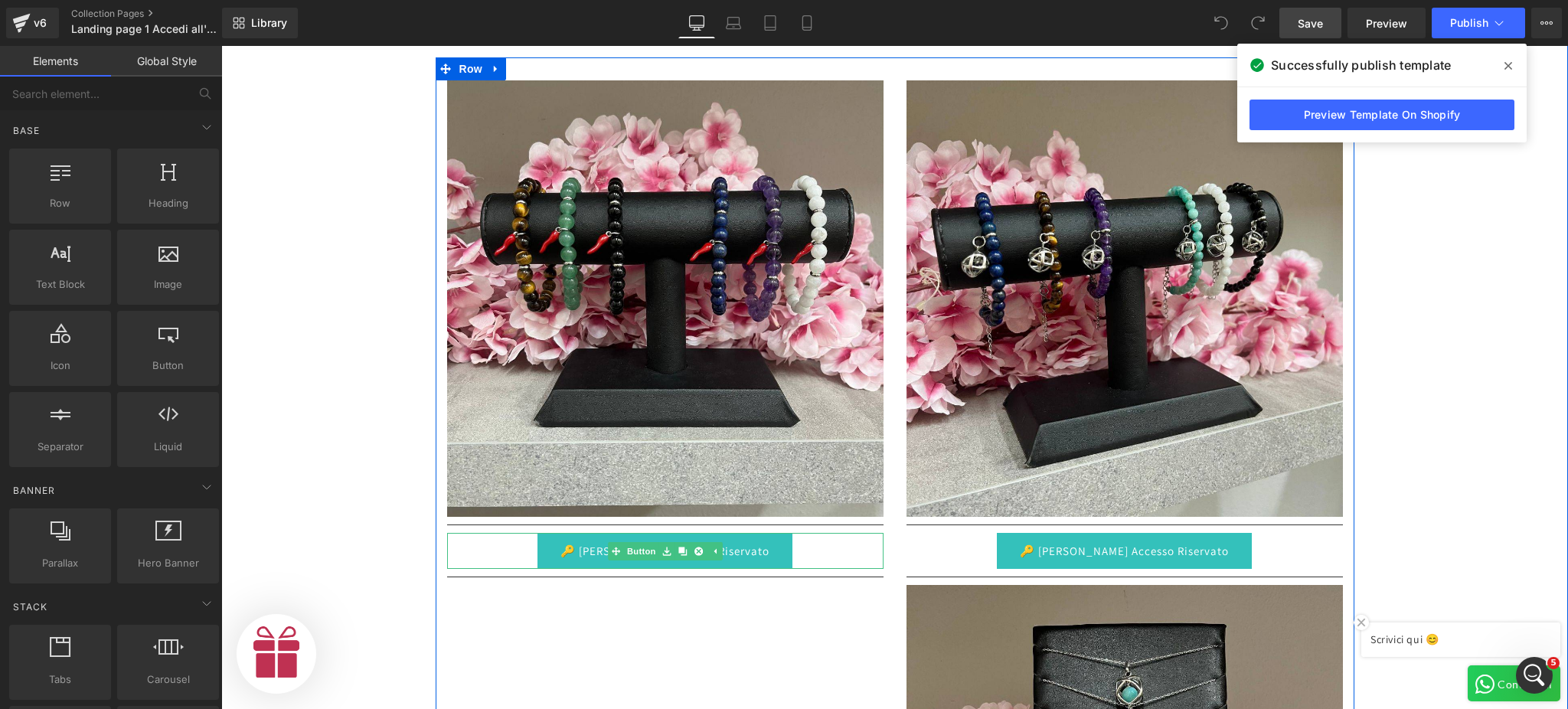
click at [562, 539] on link "🔑 [PERSON_NAME] Accesso Riservato" at bounding box center [665, 551] width 255 height 36
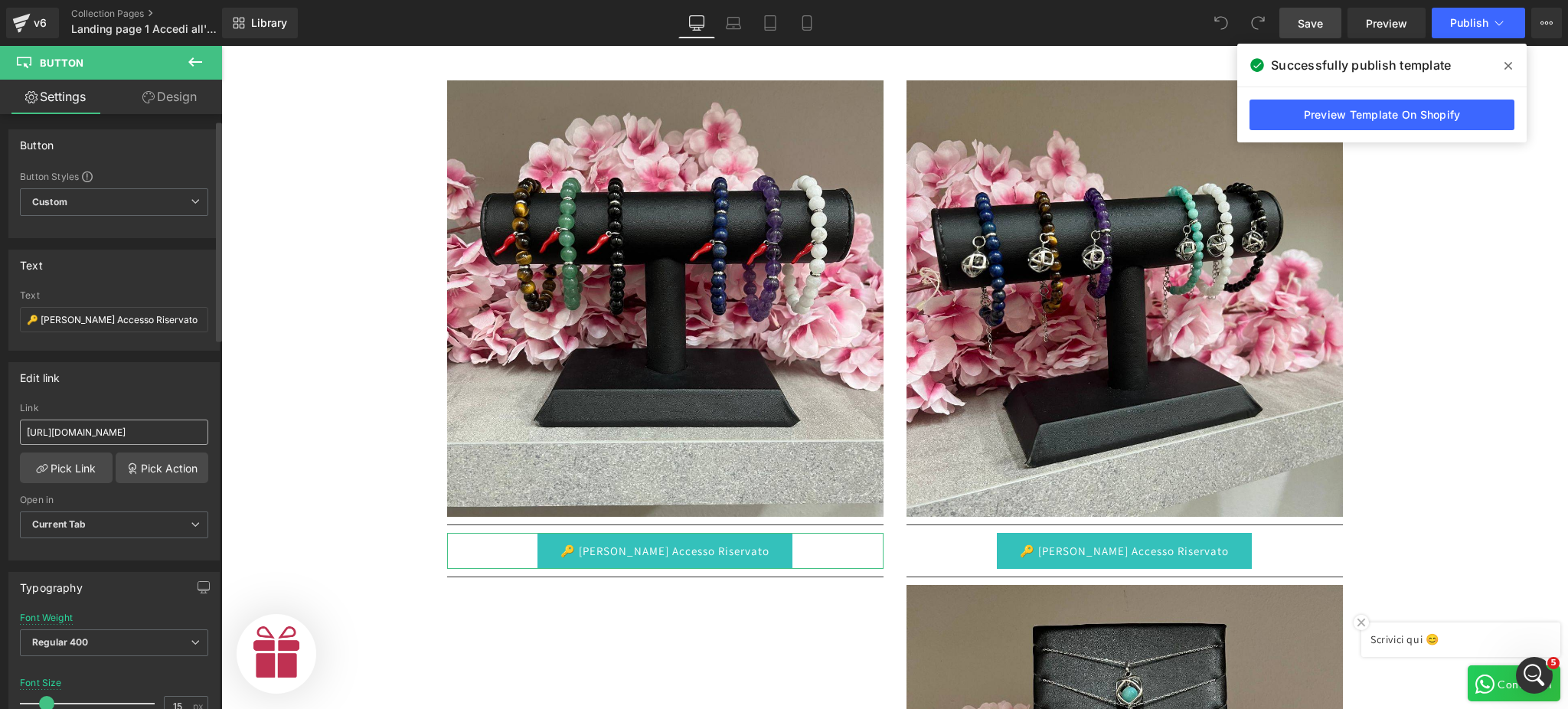
scroll to position [102, 0]
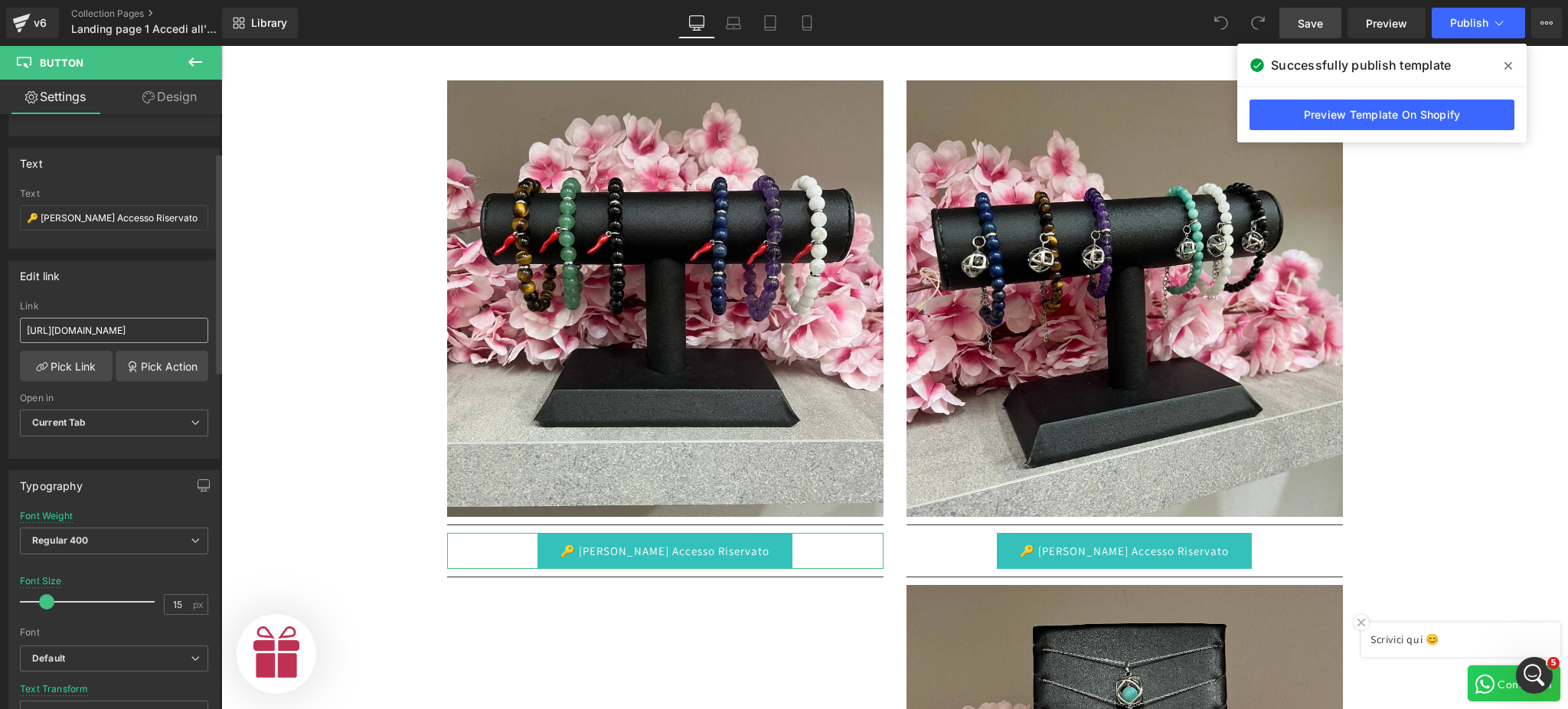
click at [129, 422] on span "Current Tab" at bounding box center [113, 422] width 188 height 27
click at [107, 477] on li "New Tab" at bounding box center [111, 473] width 182 height 23
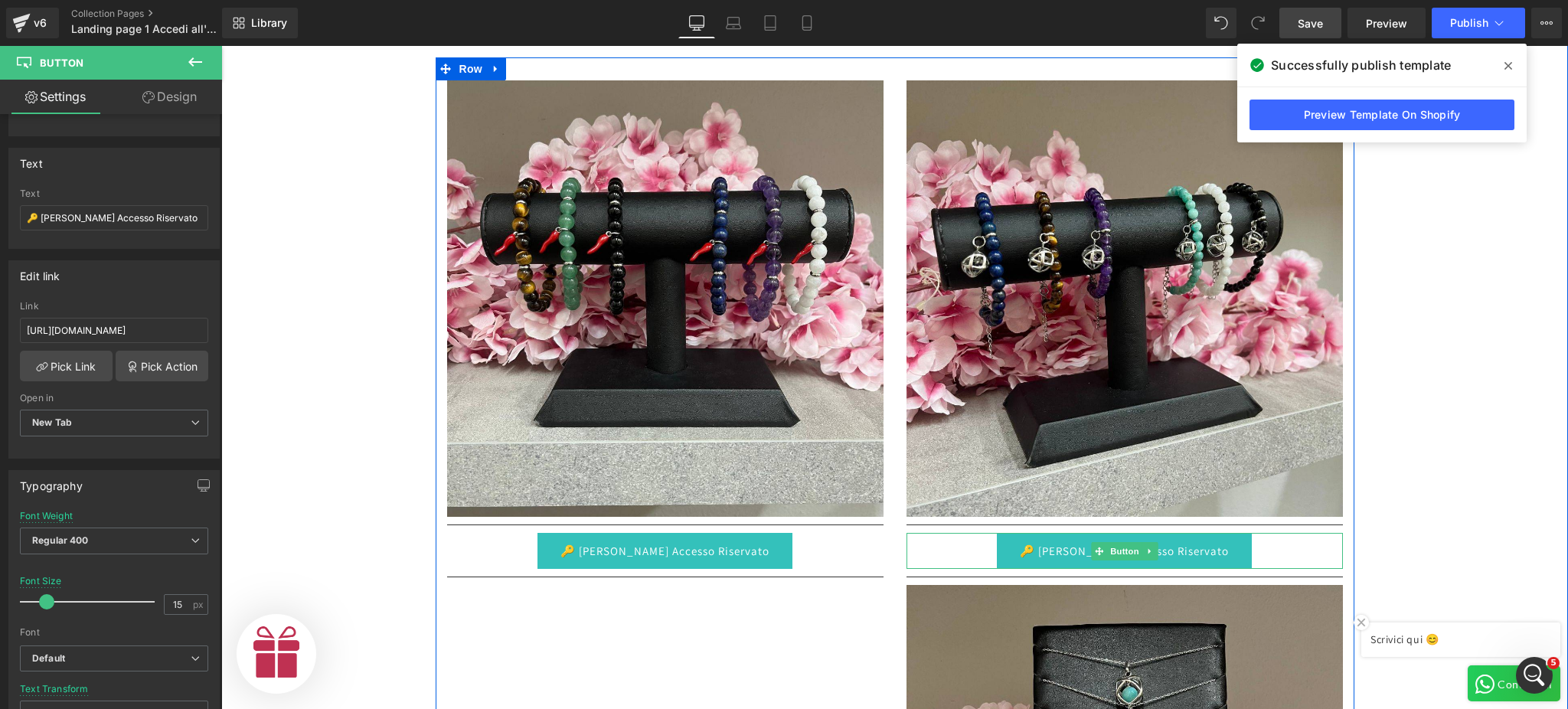
click at [1025, 551] on link "🔑 [PERSON_NAME] Accesso Riservato" at bounding box center [1124, 551] width 255 height 36
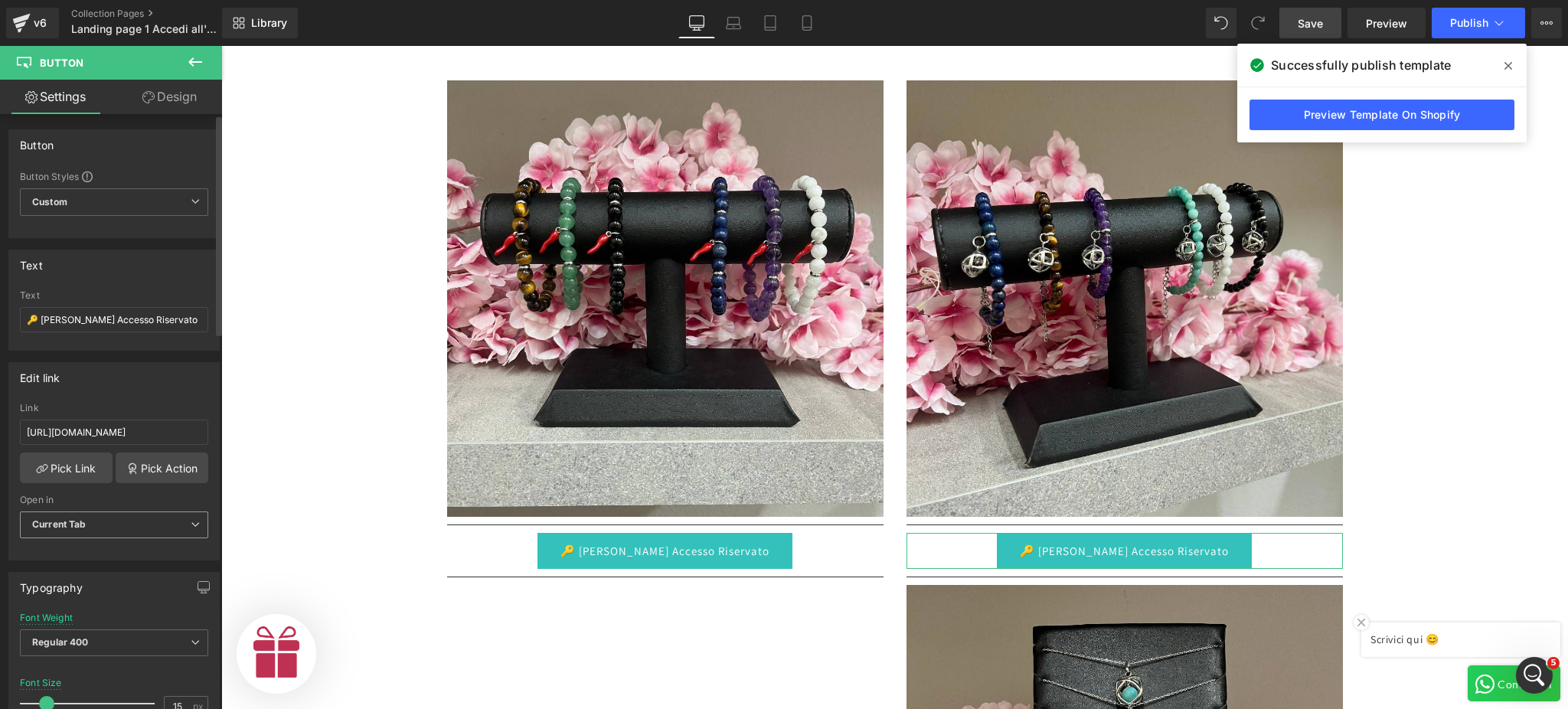
scroll to position [0, 472]
click at [108, 533] on span "Current Tab" at bounding box center [113, 525] width 188 height 27
click at [88, 577] on li "New Tab" at bounding box center [111, 576] width 182 height 23
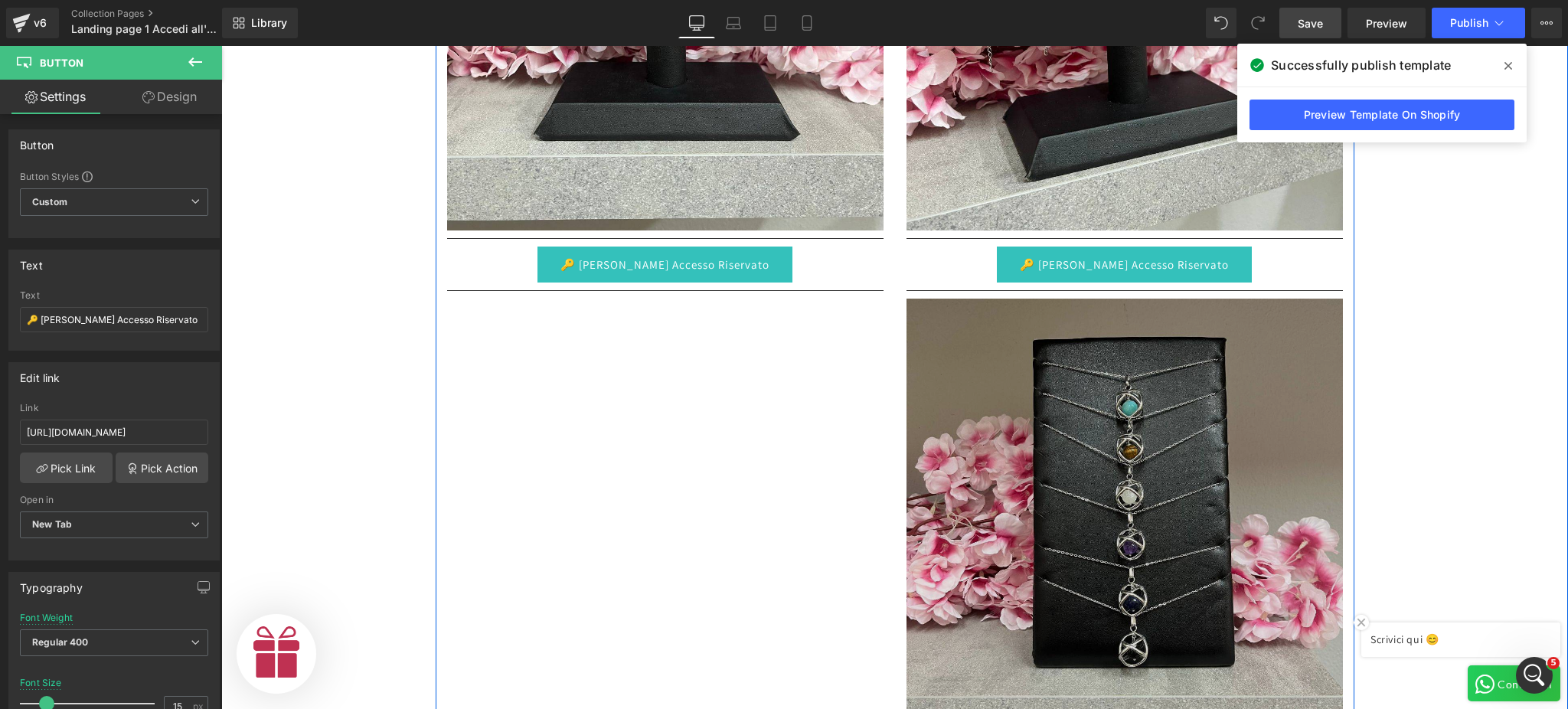
scroll to position [1429, 0]
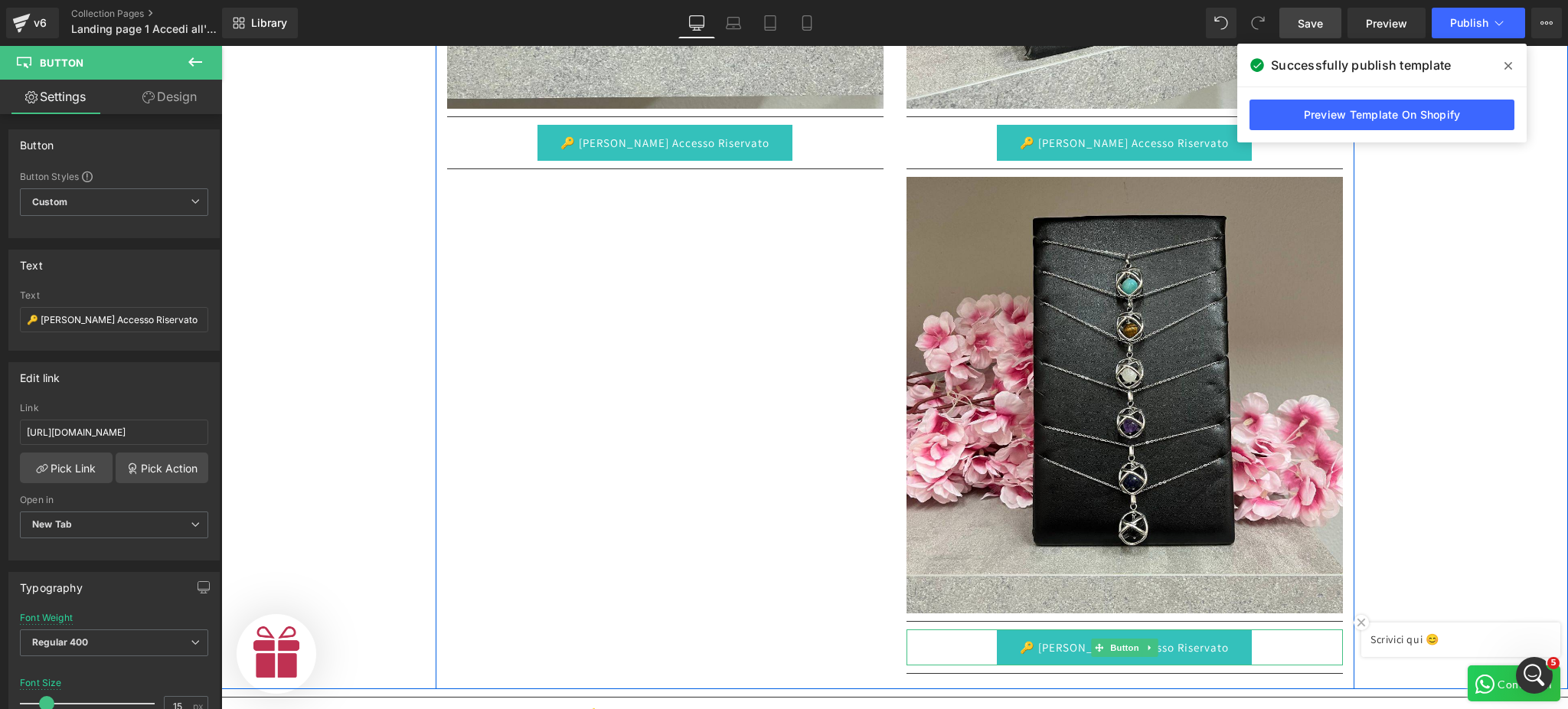
click at [1020, 642] on link "🔑 [PERSON_NAME] Accesso Riservato" at bounding box center [1124, 648] width 255 height 36
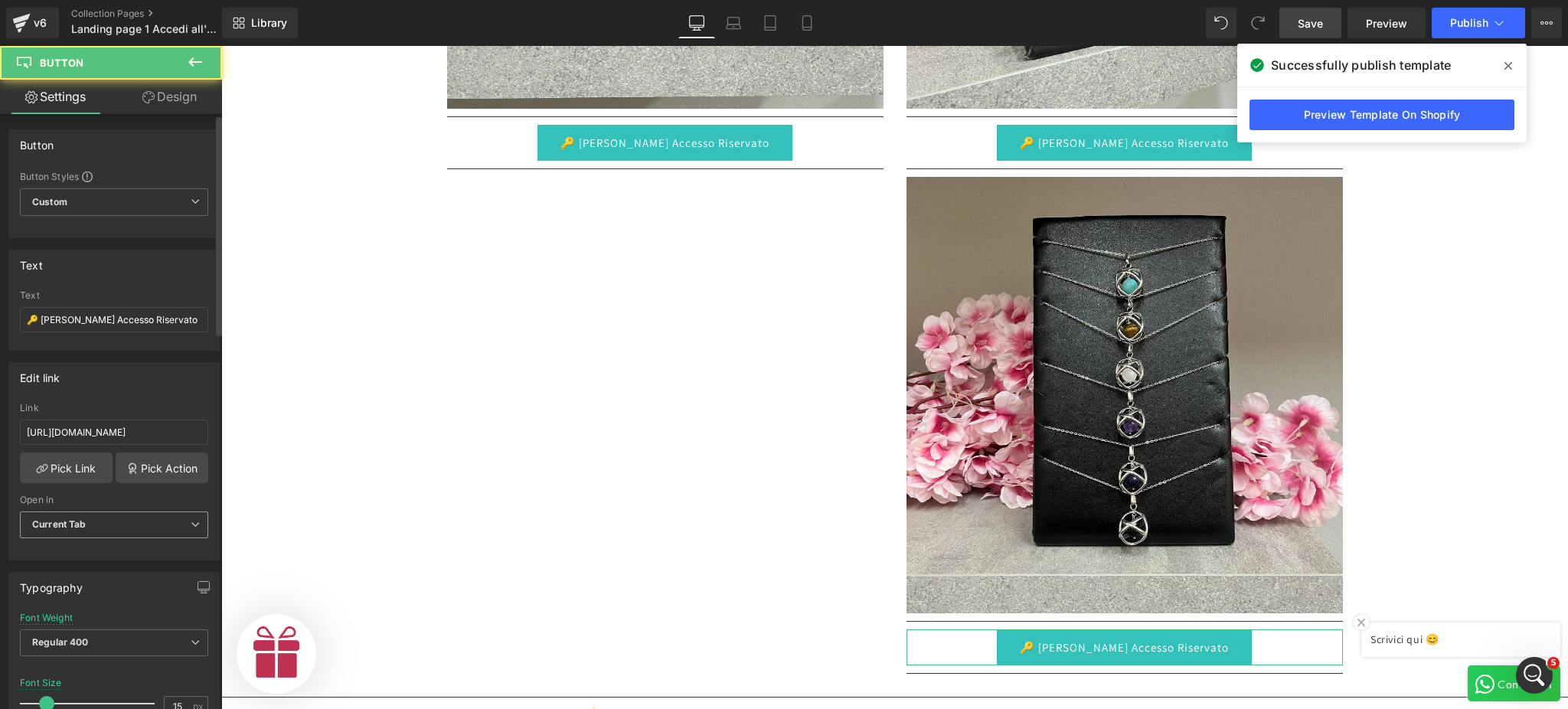
click at [181, 522] on span "Current Tab" at bounding box center [113, 525] width 188 height 27
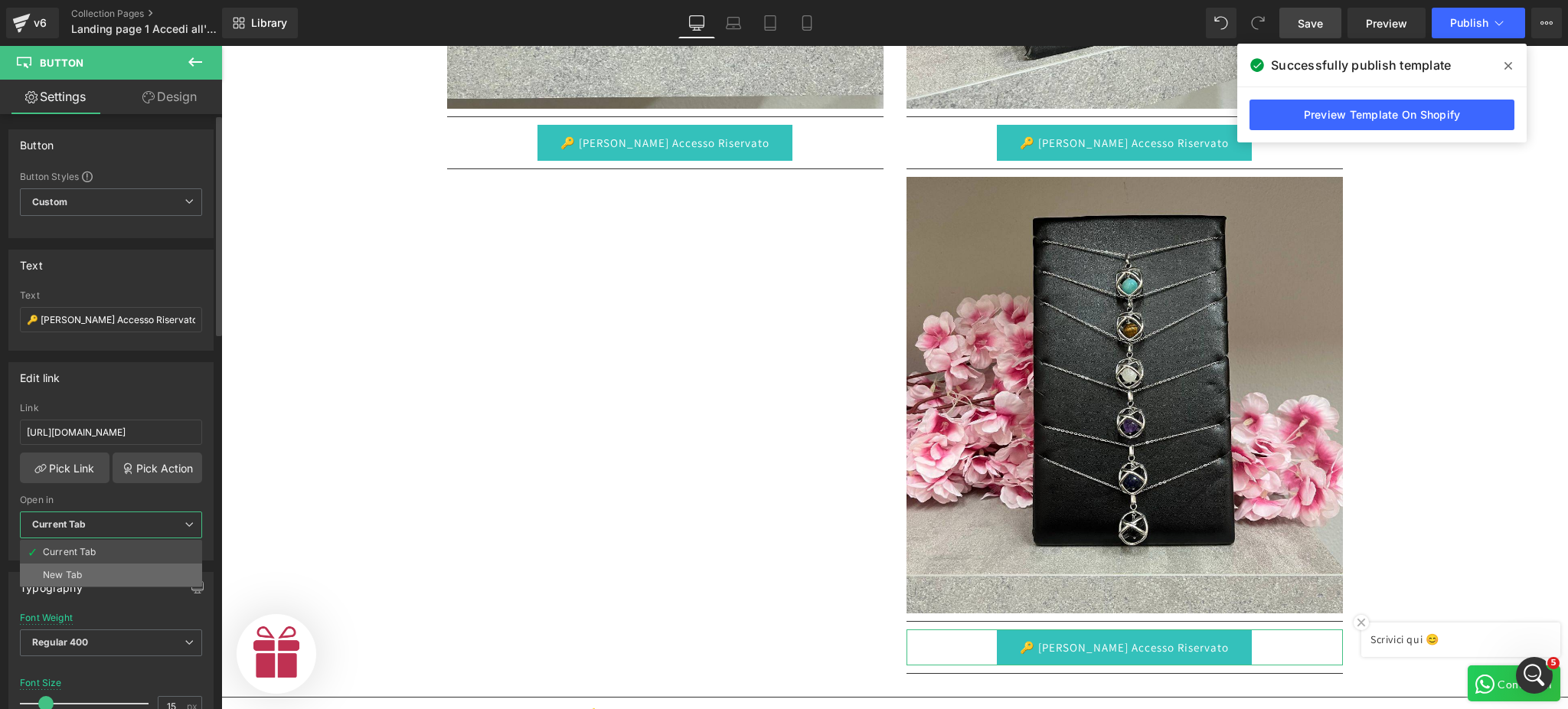
drag, startPoint x: 121, startPoint y: 573, endPoint x: 54, endPoint y: 456, distance: 134.8
click at [121, 573] on li "New Tab" at bounding box center [111, 576] width 182 height 23
click at [168, 435] on input "[URL][DOMAIN_NAME]" at bounding box center [113, 432] width 188 height 25
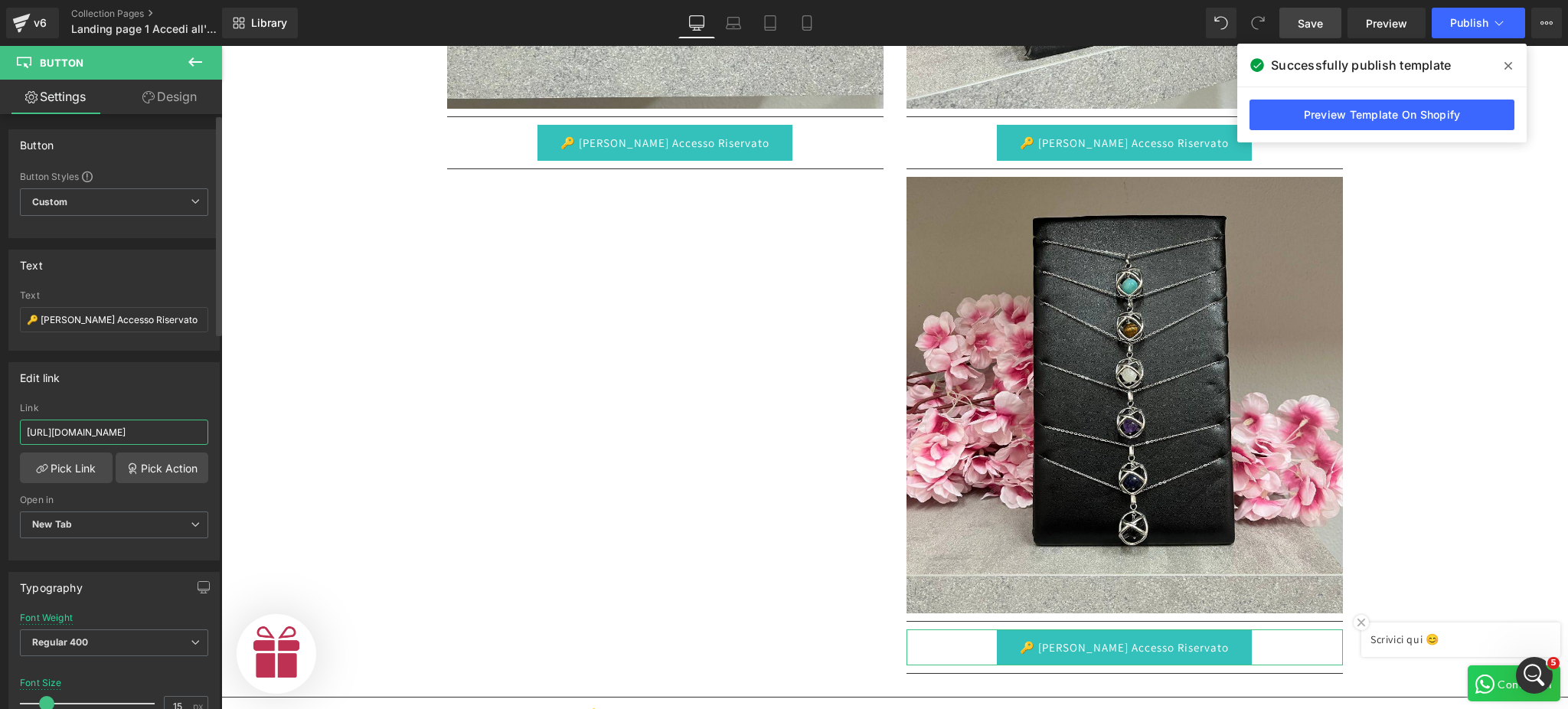
click at [168, 435] on input "[URL][DOMAIN_NAME]" at bounding box center [113, 432] width 188 height 25
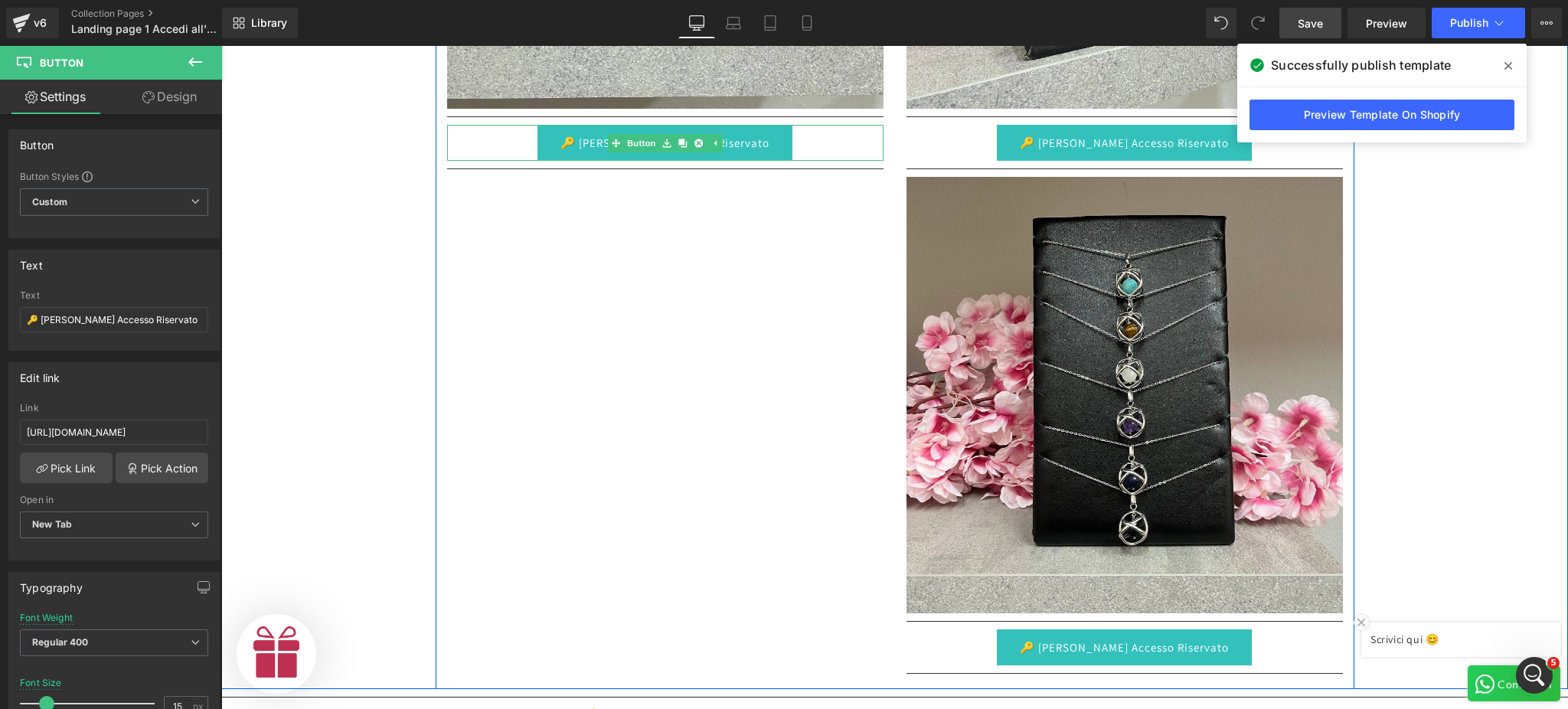
click at [569, 132] on link "🔑 [PERSON_NAME] Accesso Riservato" at bounding box center [665, 142] width 255 height 36
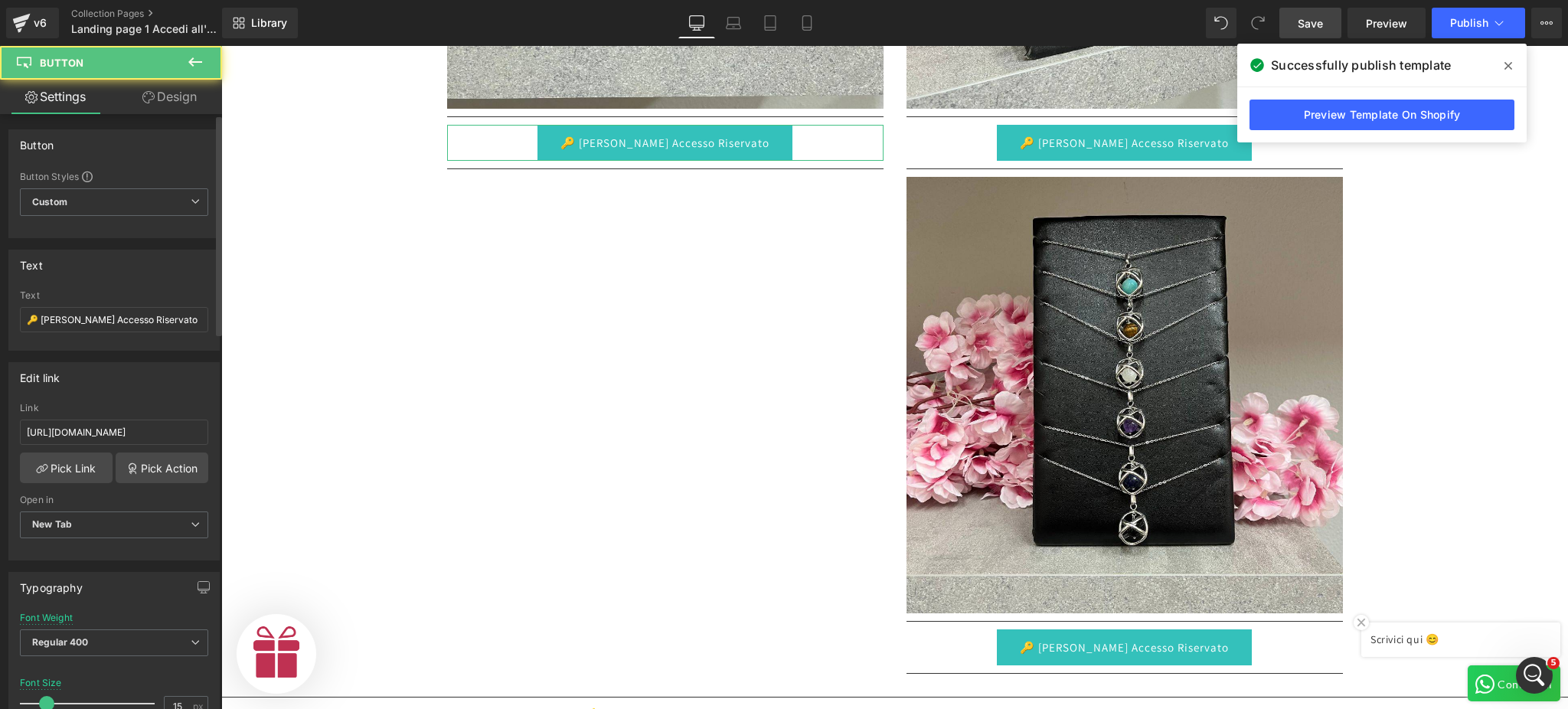
scroll to position [0, 0]
click at [124, 422] on input "[URL][DOMAIN_NAME]" at bounding box center [113, 432] width 188 height 25
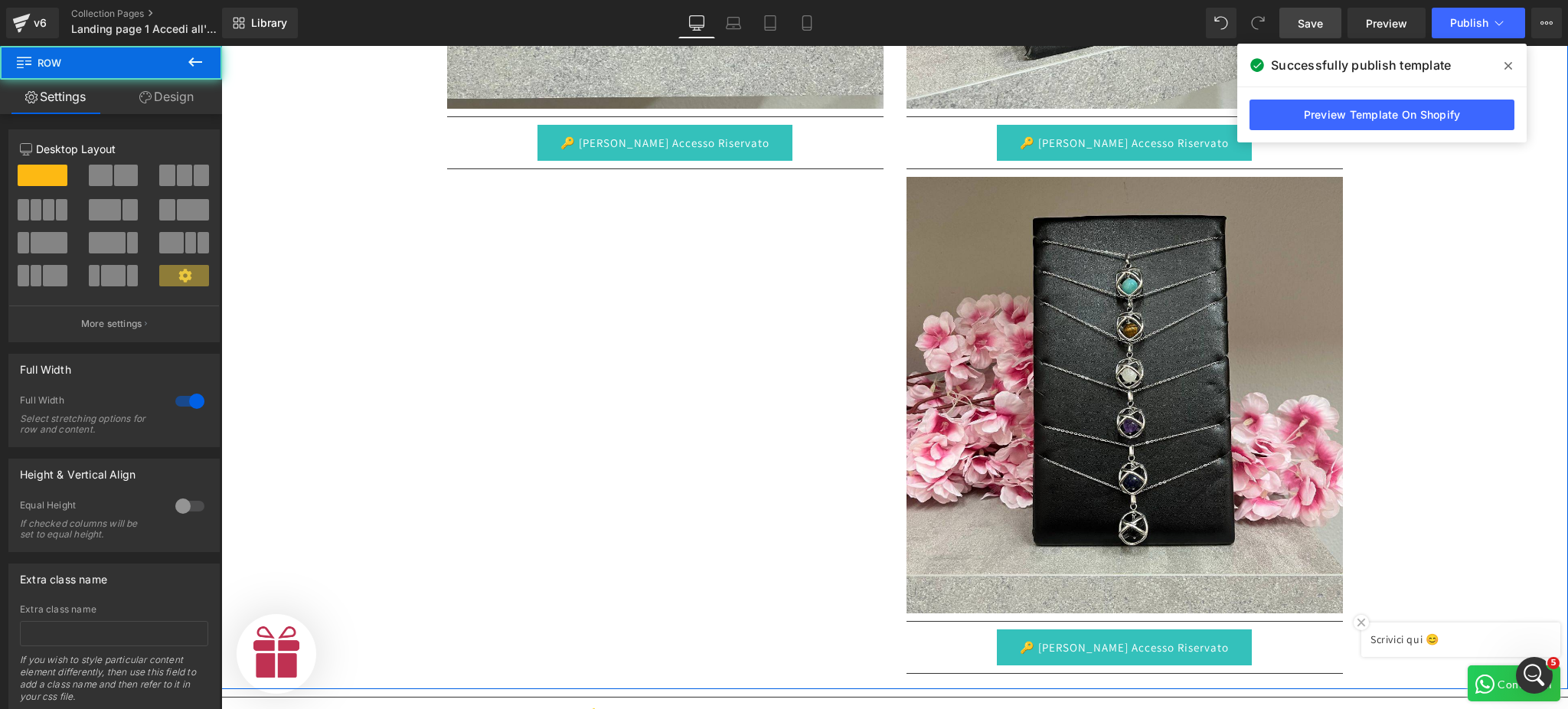
click at [314, 201] on div "Image Separator 🔑 Richiedi Accesso Riservato Button Separator Image Separator 🔑…" at bounding box center [894, 169] width 1347 height 1040
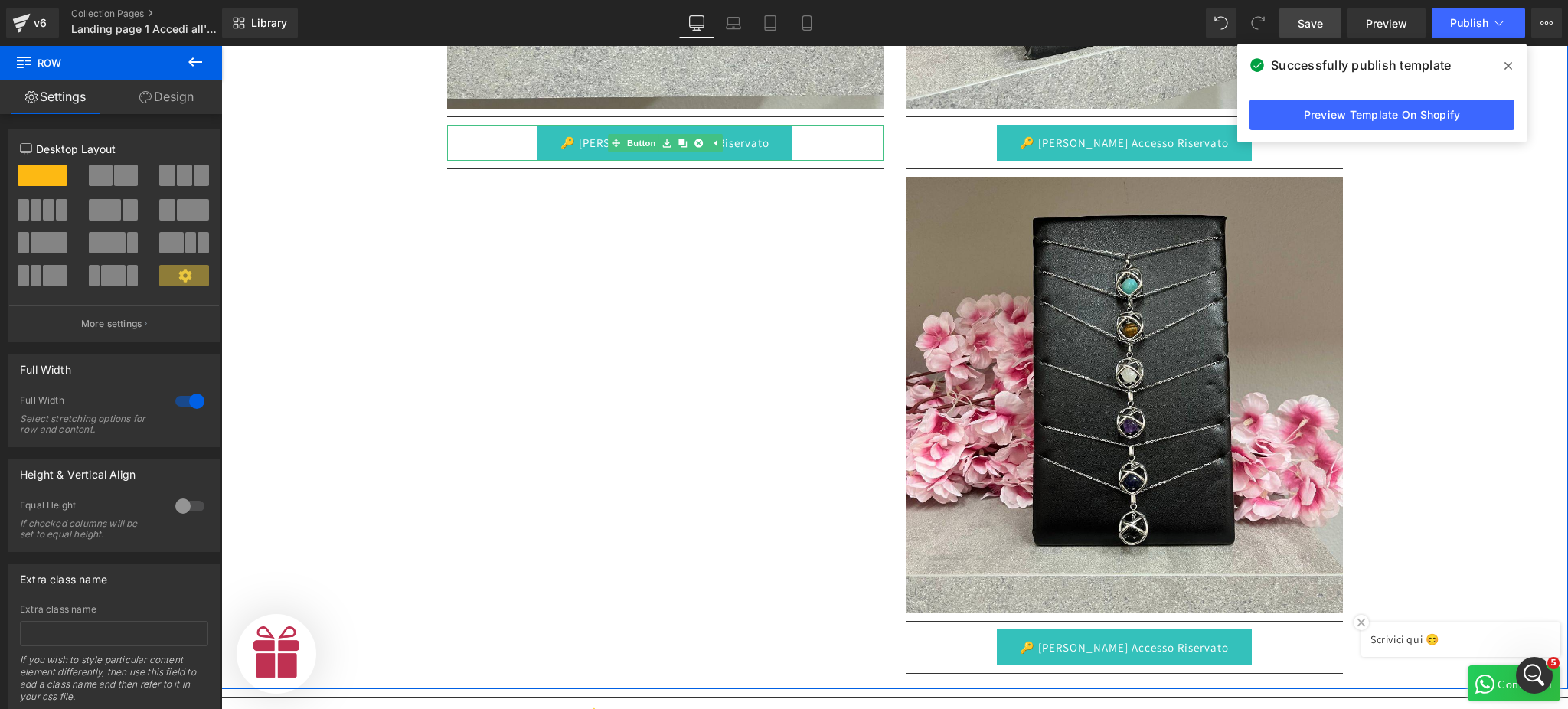
click at [562, 133] on link "🔑 [PERSON_NAME] Accesso Riservato" at bounding box center [665, 142] width 255 height 36
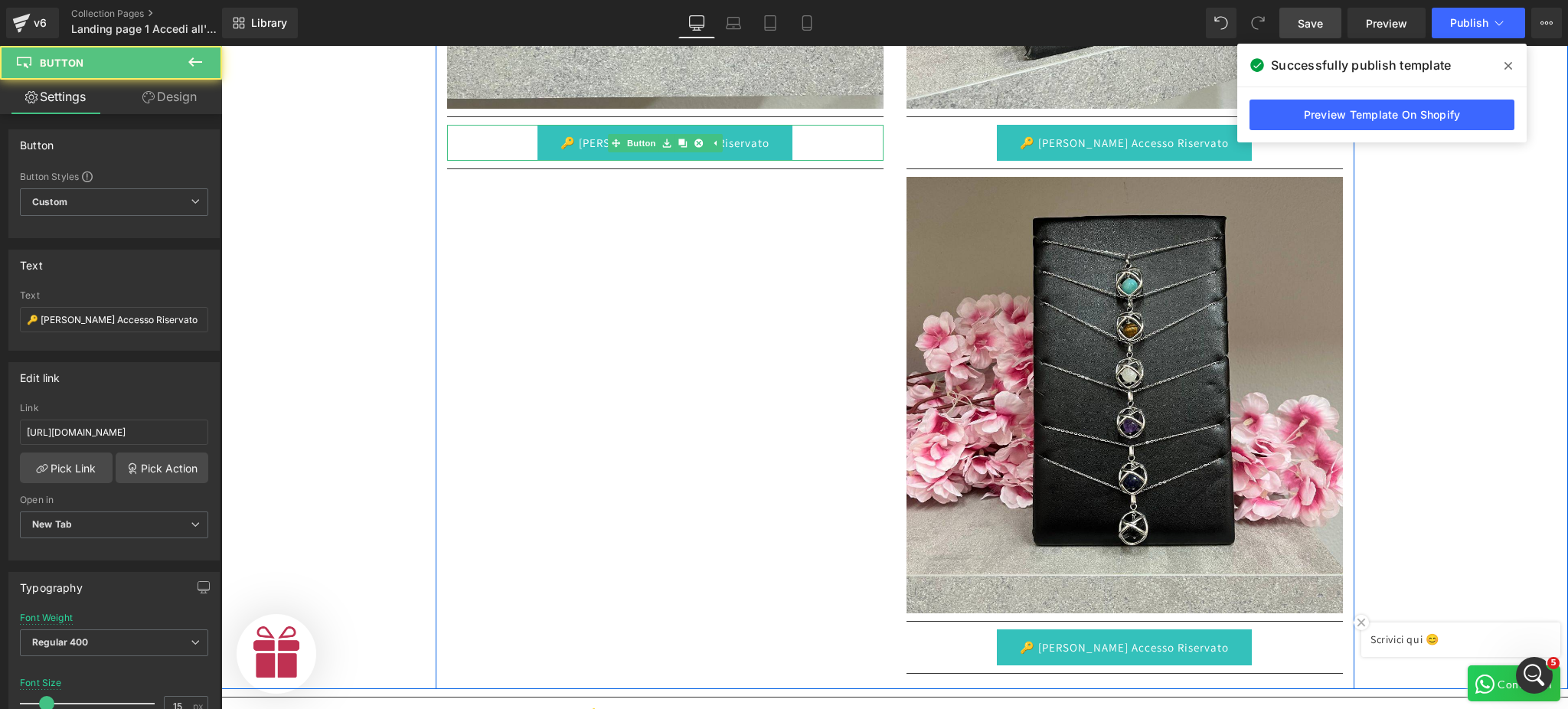
scroll to position [0, 472]
click at [1024, 134] on link "🔑 [PERSON_NAME] Accesso Riservato" at bounding box center [1124, 142] width 255 height 36
click at [1025, 632] on link "🔑 [PERSON_NAME] Accesso Riservato" at bounding box center [1124, 648] width 255 height 36
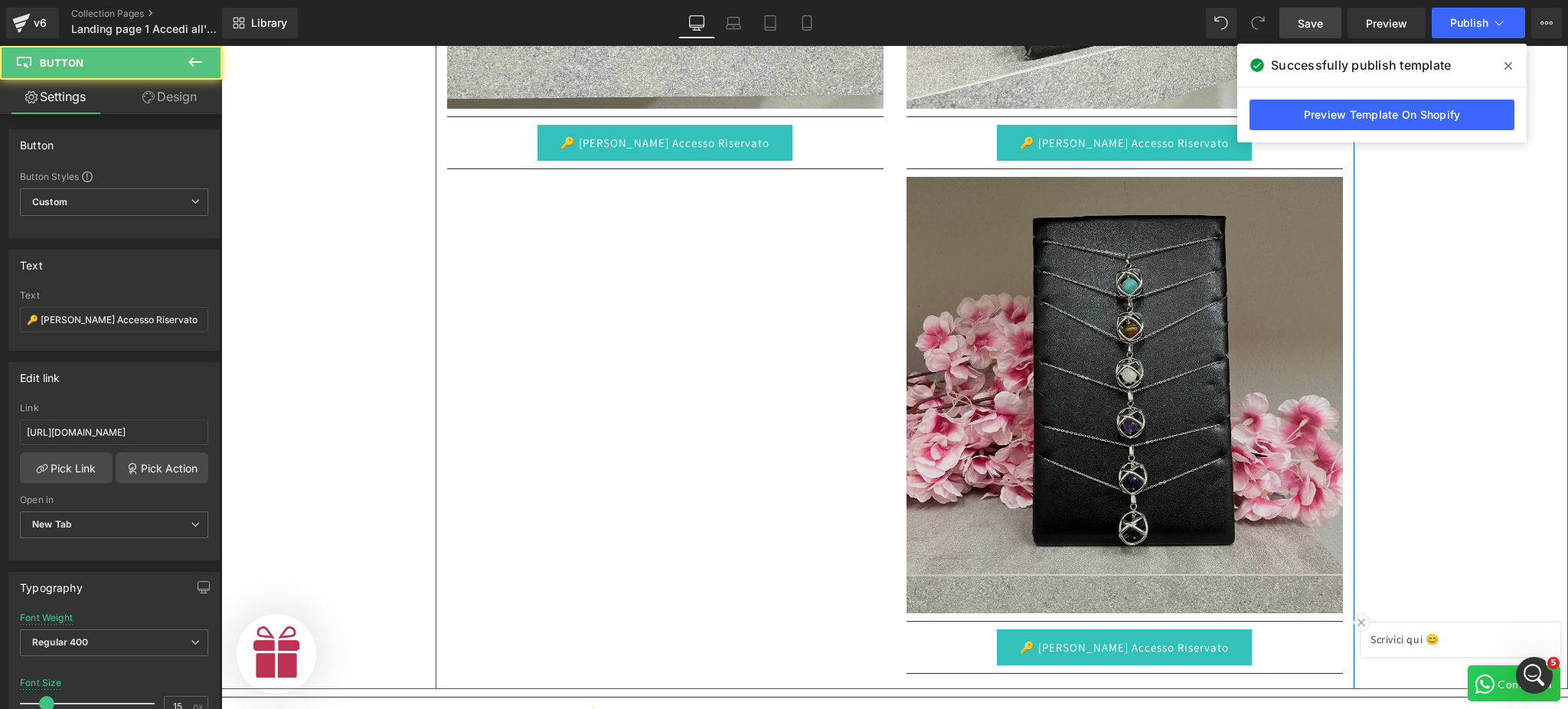
scroll to position [0, 943]
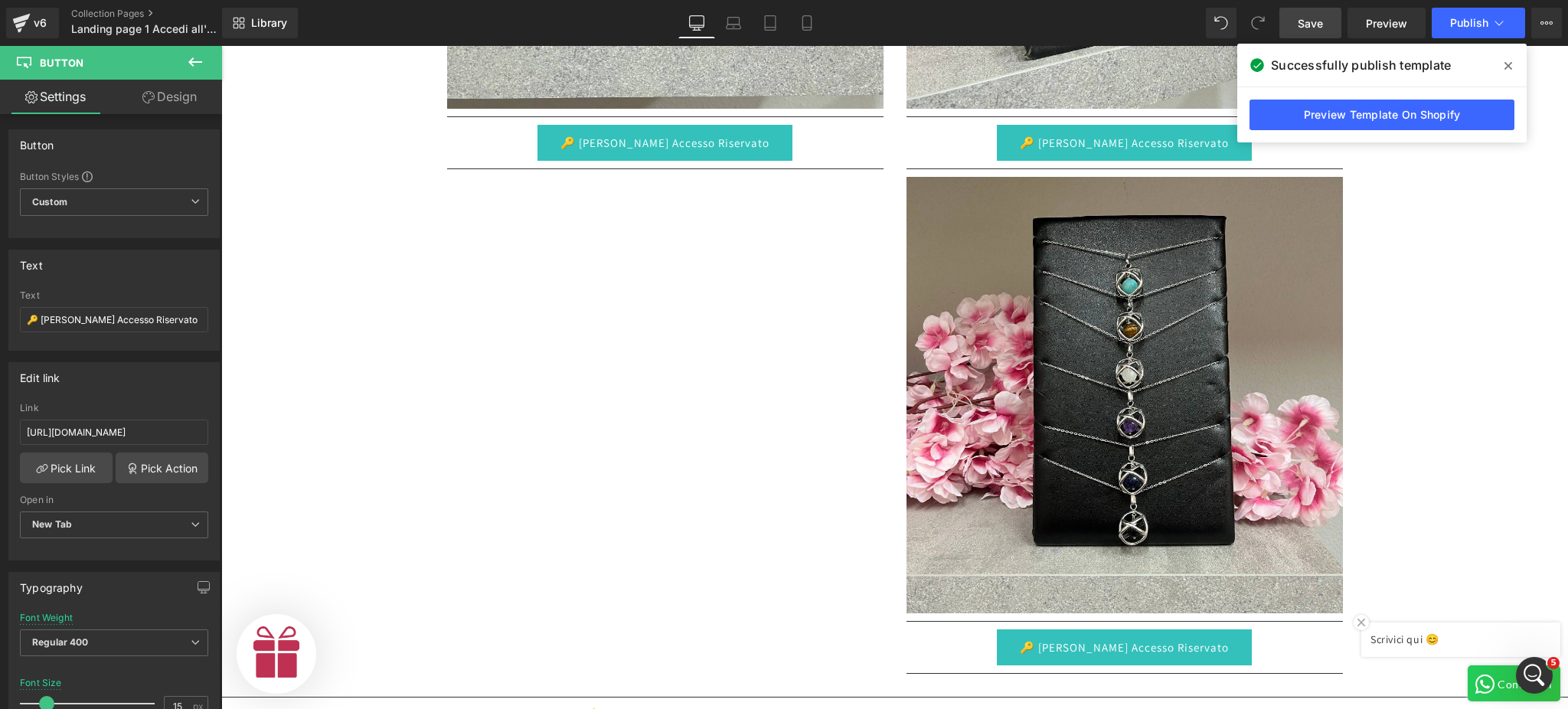
click at [1330, 28] on link "Save" at bounding box center [1311, 23] width 62 height 31
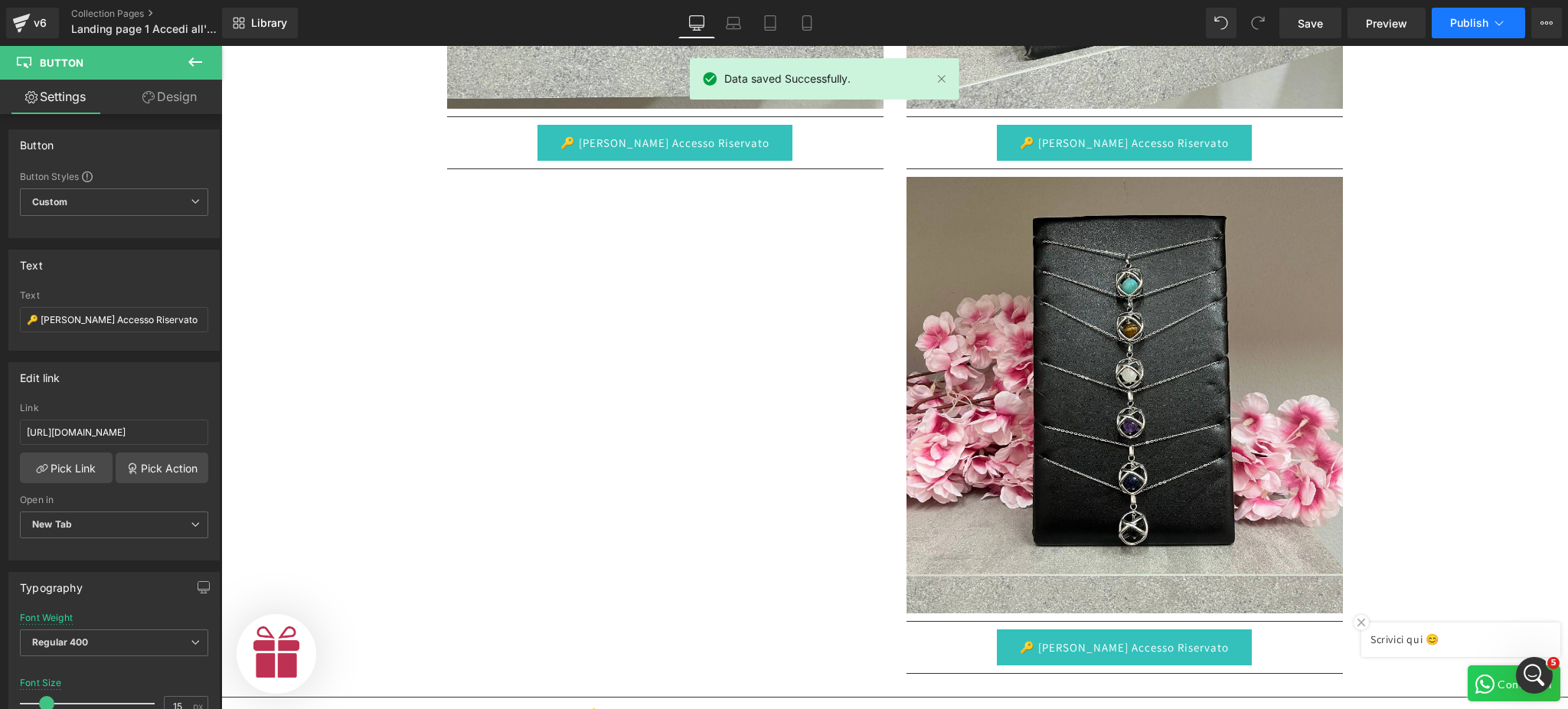
click at [1492, 22] on icon at bounding box center [1499, 23] width 15 height 15
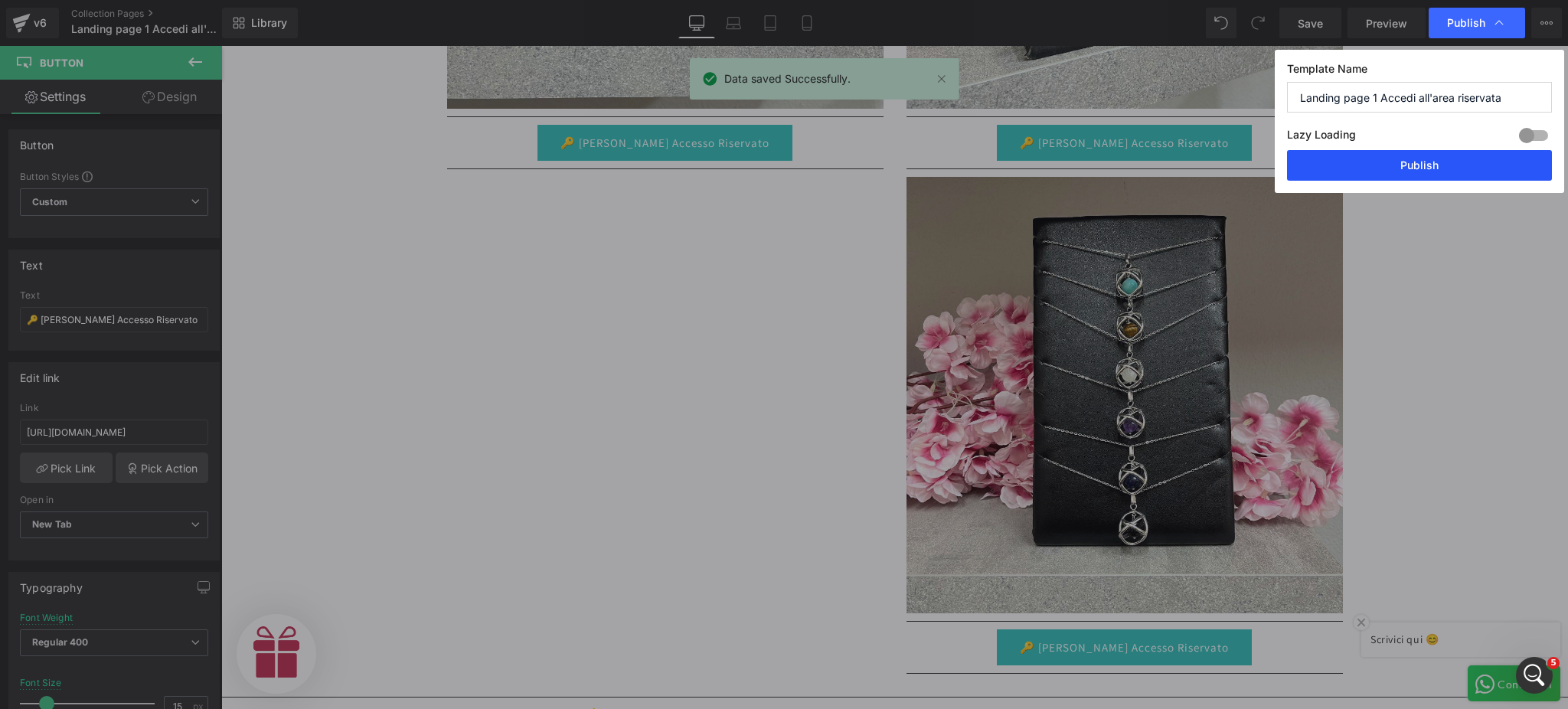
click at [1401, 171] on button "Publish" at bounding box center [1420, 165] width 265 height 31
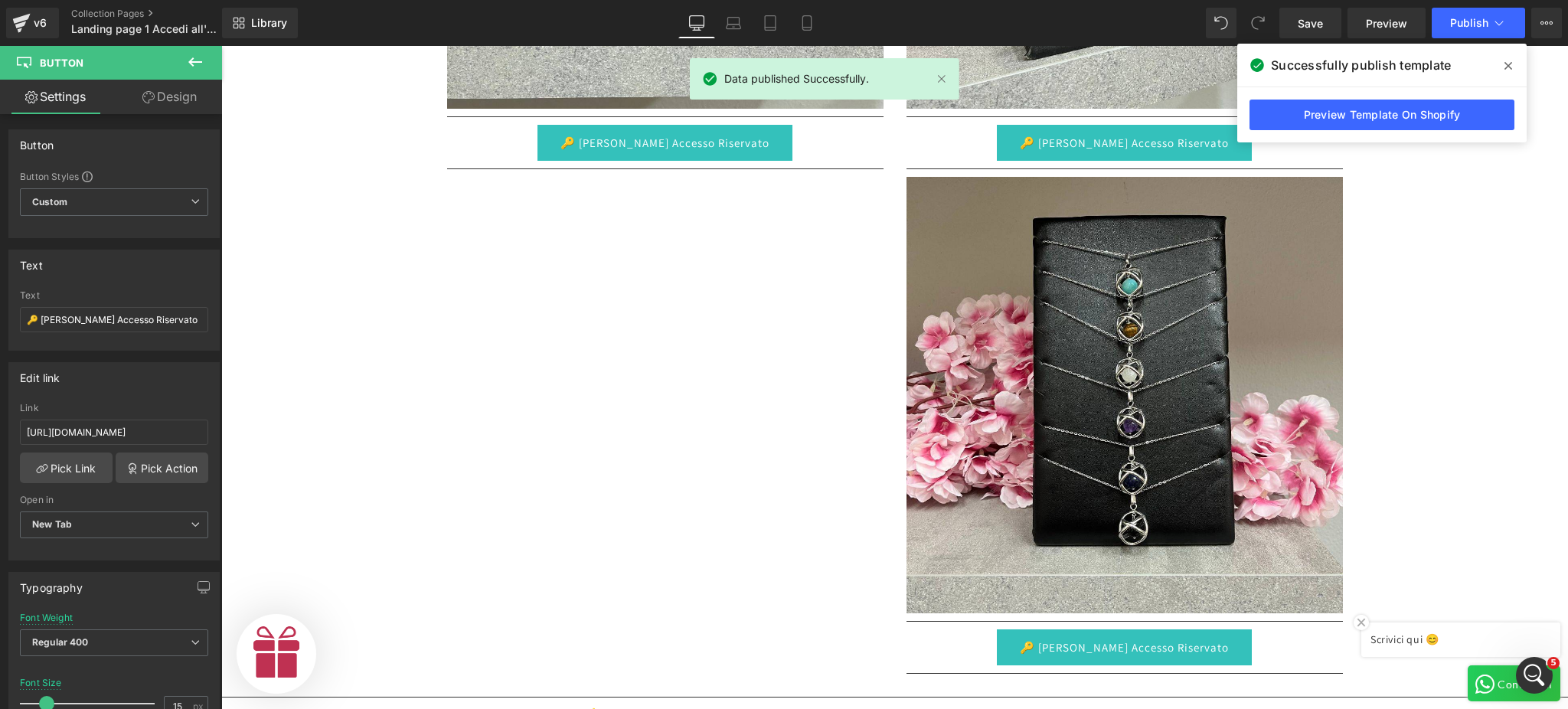
scroll to position [0, 472]
